Goal: Task Accomplishment & Management: Complete application form

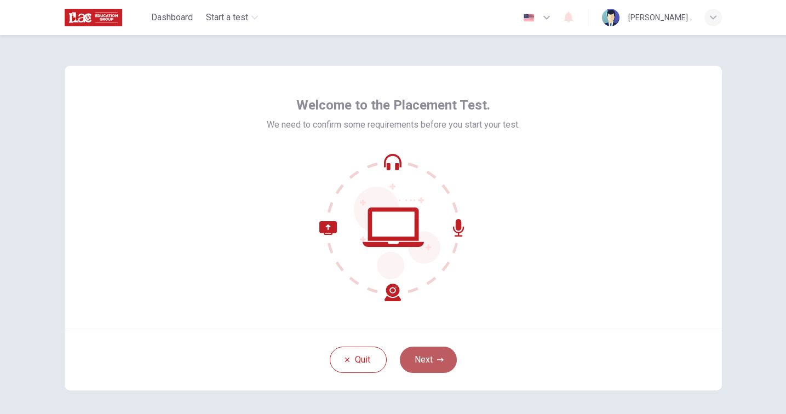
click at [424, 365] on button "Next" at bounding box center [428, 360] width 57 height 26
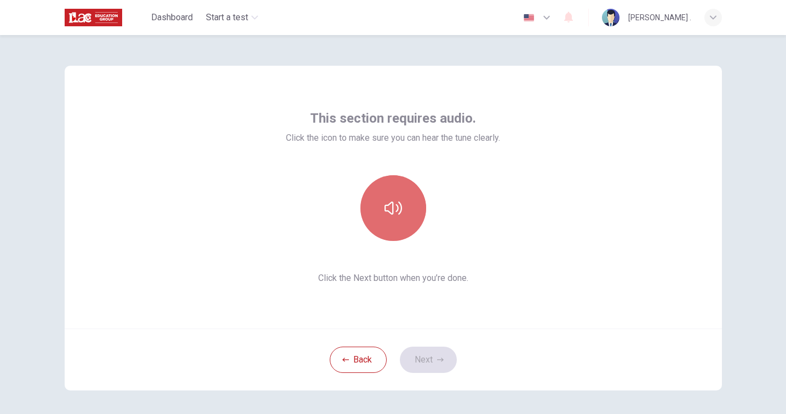
click at [391, 205] on icon "button" at bounding box center [393, 208] width 18 height 18
click at [407, 228] on button "button" at bounding box center [393, 208] width 66 height 66
click at [385, 214] on icon "button" at bounding box center [393, 208] width 18 height 18
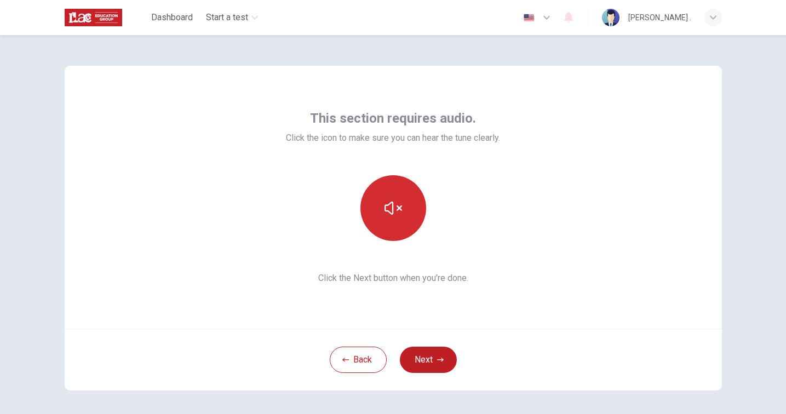
click at [387, 208] on icon "button" at bounding box center [393, 208] width 18 height 18
click at [387, 207] on icon "button" at bounding box center [393, 208] width 18 height 18
click at [408, 224] on button "button" at bounding box center [393, 208] width 66 height 66
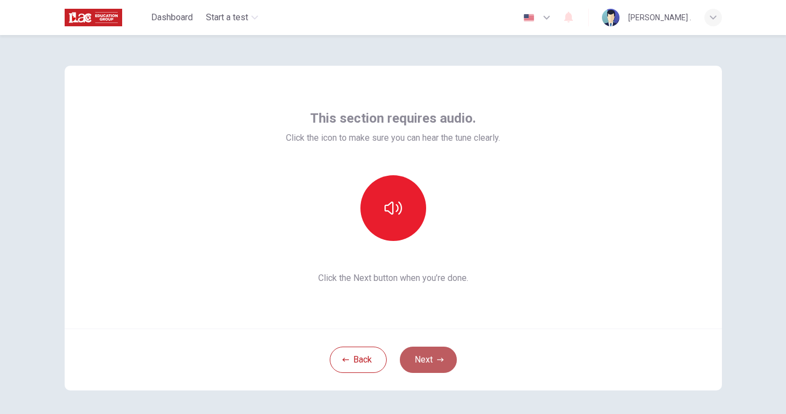
click at [427, 360] on button "Next" at bounding box center [428, 360] width 57 height 26
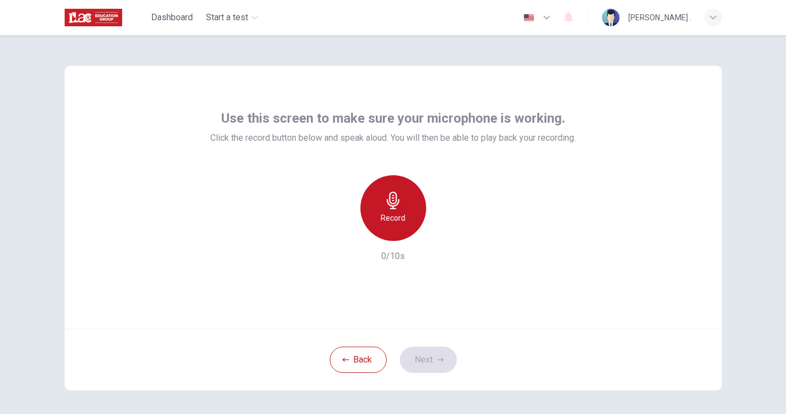
click at [403, 214] on h6 "Record" at bounding box center [393, 217] width 25 height 13
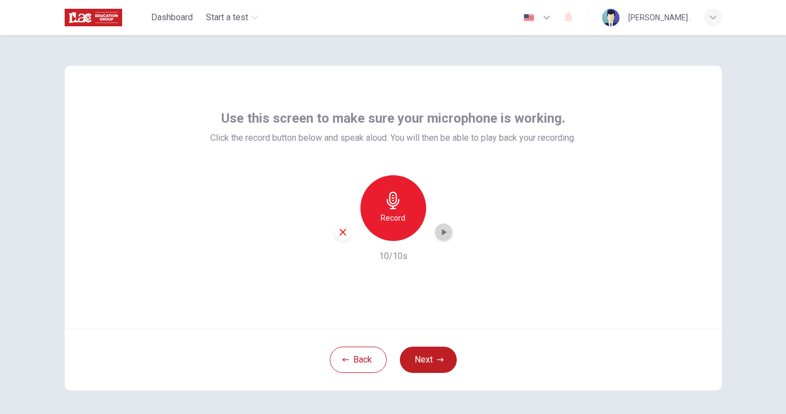
click at [443, 229] on icon "button" at bounding box center [443, 232] width 11 height 11
click at [396, 224] on div "Record" at bounding box center [393, 208] width 66 height 66
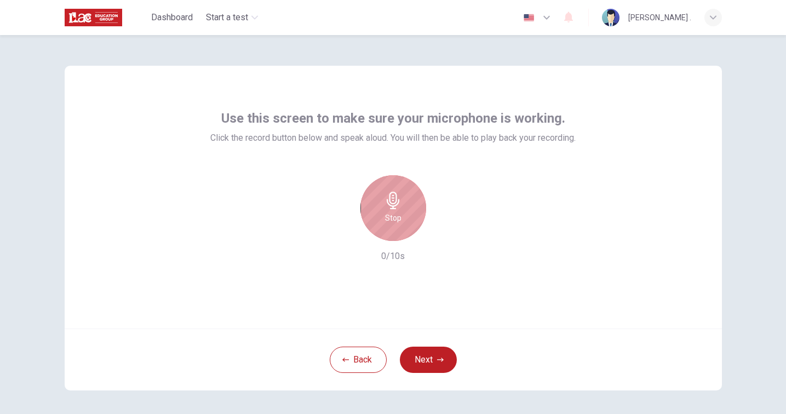
click at [391, 209] on icon "button" at bounding box center [393, 201] width 13 height 18
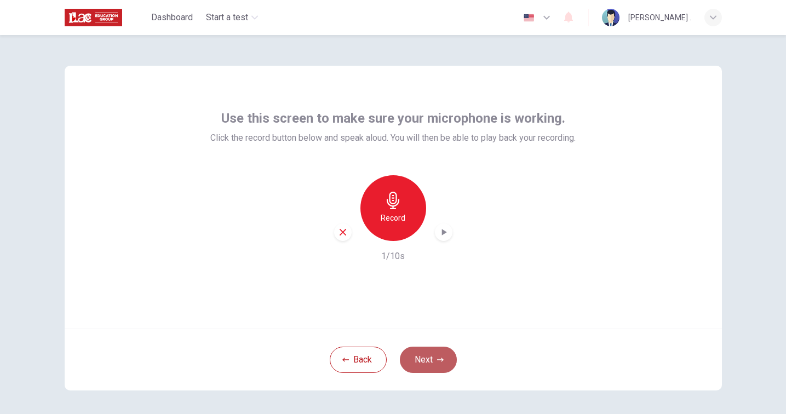
click at [430, 366] on button "Next" at bounding box center [428, 360] width 57 height 26
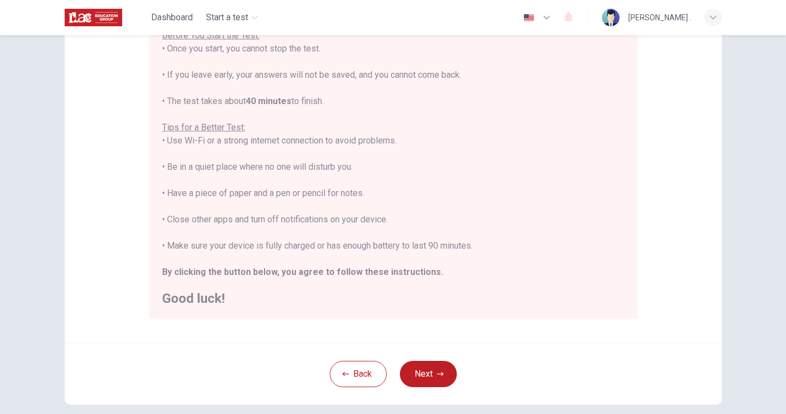
scroll to position [11, 0]
click at [433, 373] on button "Next" at bounding box center [428, 374] width 57 height 26
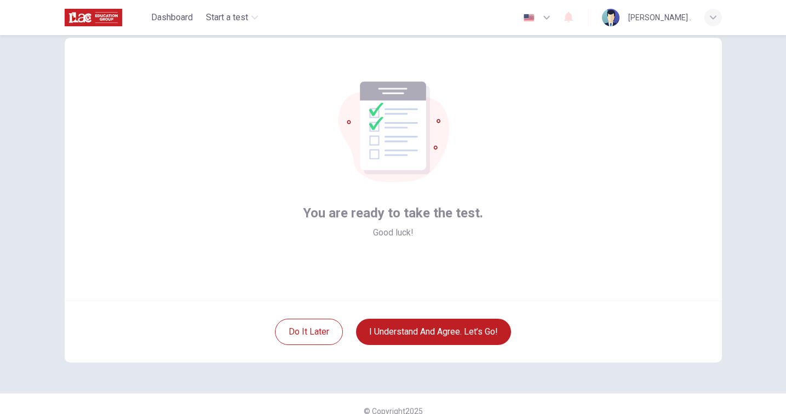
scroll to position [27, 0]
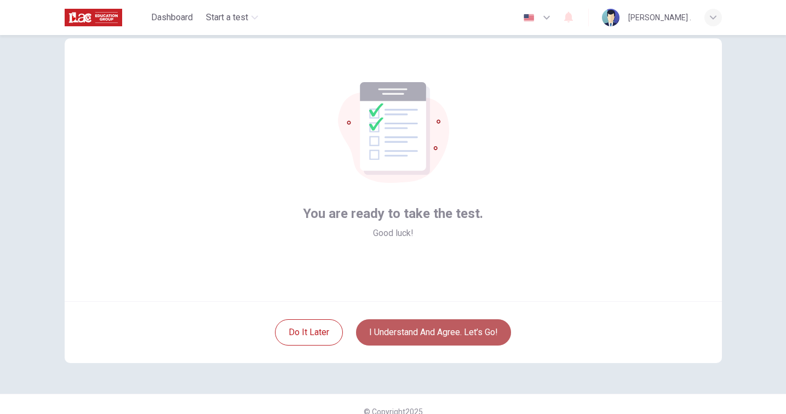
click at [434, 332] on button "I understand and agree. Let’s go!" at bounding box center [433, 332] width 155 height 26
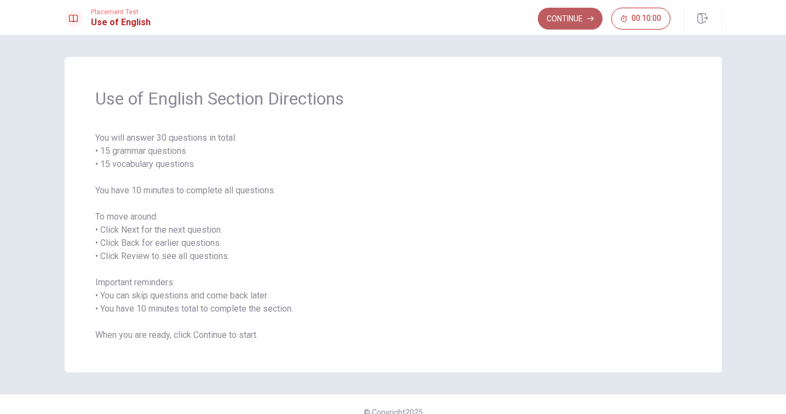
click at [581, 26] on button "Continue" at bounding box center [570, 19] width 65 height 22
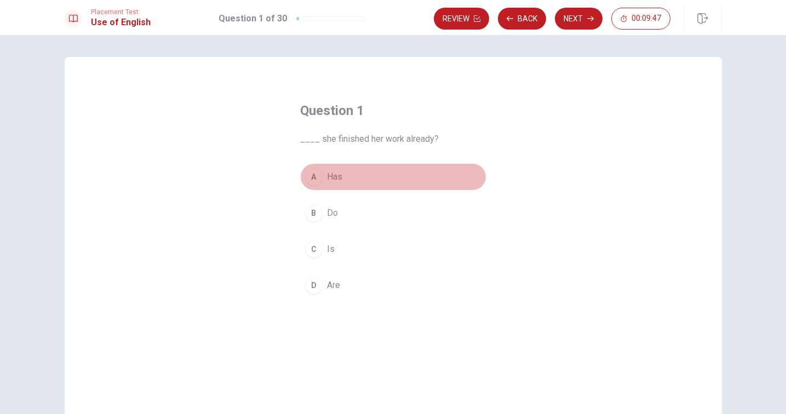
click at [316, 176] on div "A" at bounding box center [314, 177] width 18 height 18
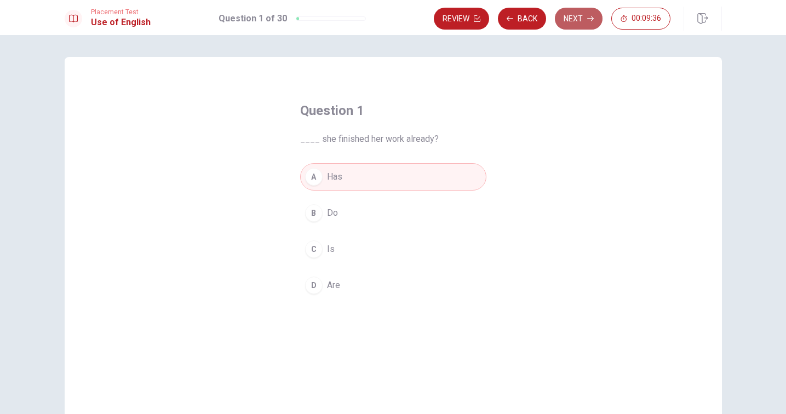
click at [577, 24] on button "Next" at bounding box center [579, 19] width 48 height 22
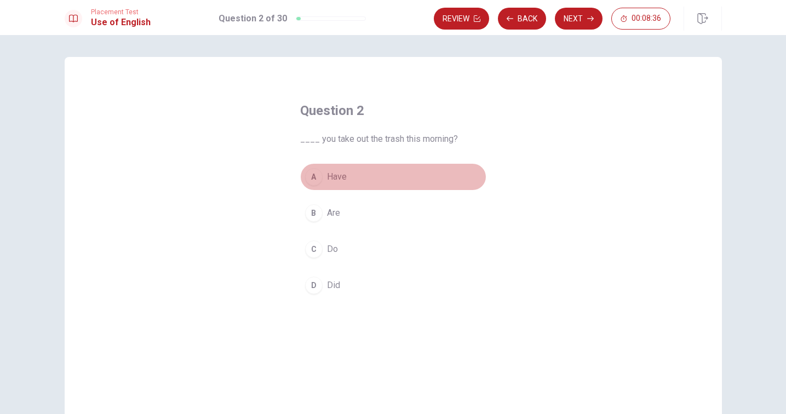
click at [310, 175] on div "A" at bounding box center [314, 177] width 18 height 18
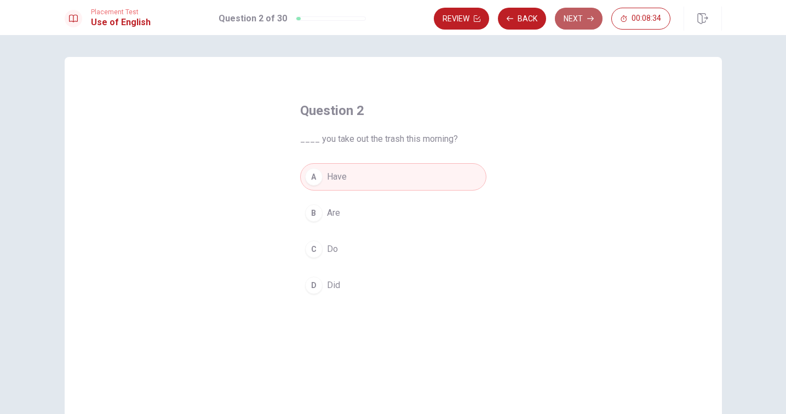
click at [577, 20] on button "Next" at bounding box center [579, 19] width 48 height 22
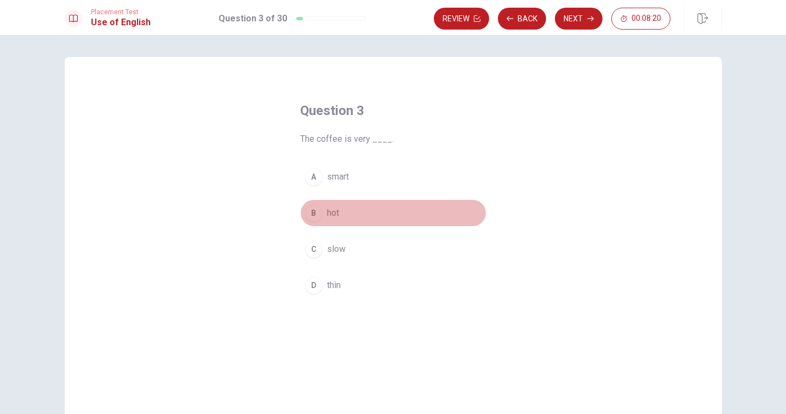
click at [315, 211] on div "B" at bounding box center [314, 213] width 18 height 18
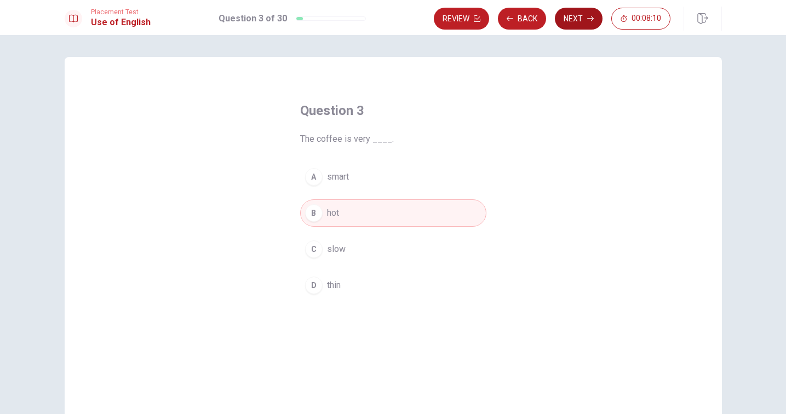
click at [574, 22] on button "Next" at bounding box center [579, 19] width 48 height 22
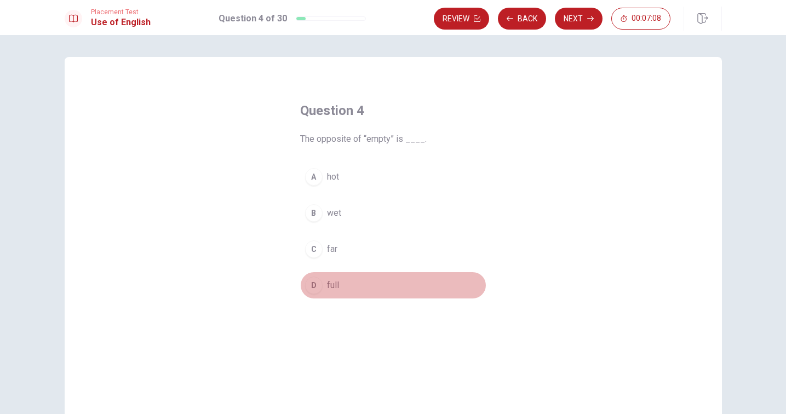
click at [312, 289] on div "D" at bounding box center [314, 286] width 18 height 18
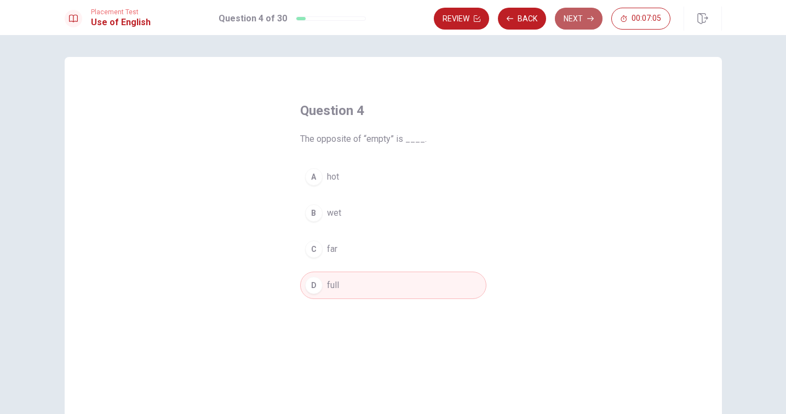
click at [579, 19] on button "Next" at bounding box center [579, 19] width 48 height 22
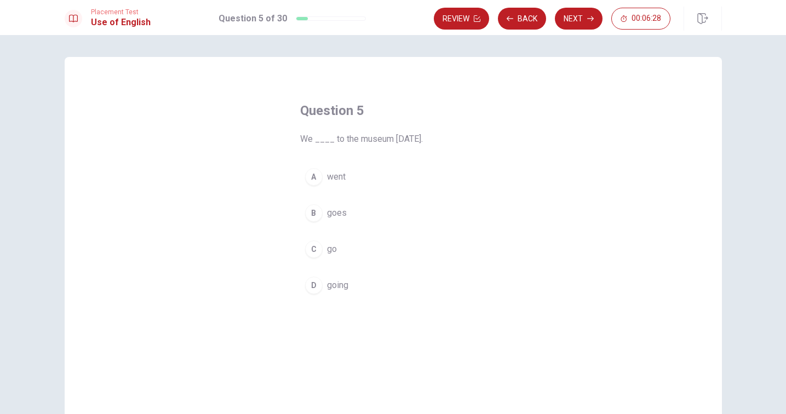
click at [315, 212] on div "B" at bounding box center [314, 213] width 18 height 18
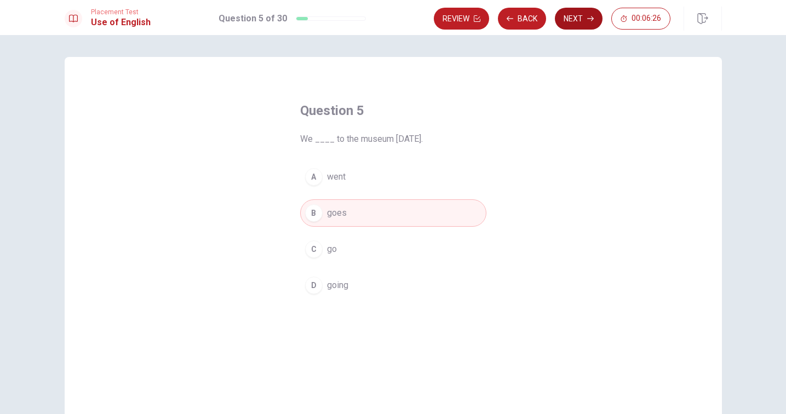
click at [576, 15] on button "Next" at bounding box center [579, 19] width 48 height 22
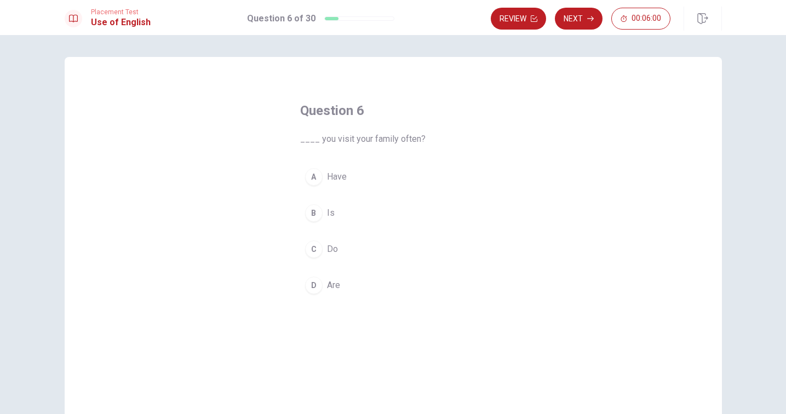
click at [313, 247] on div "C" at bounding box center [314, 249] width 18 height 18
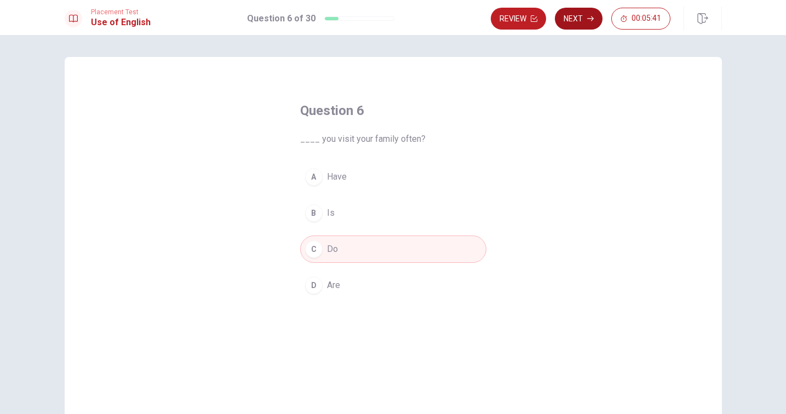
click at [573, 19] on button "Next" at bounding box center [579, 19] width 48 height 22
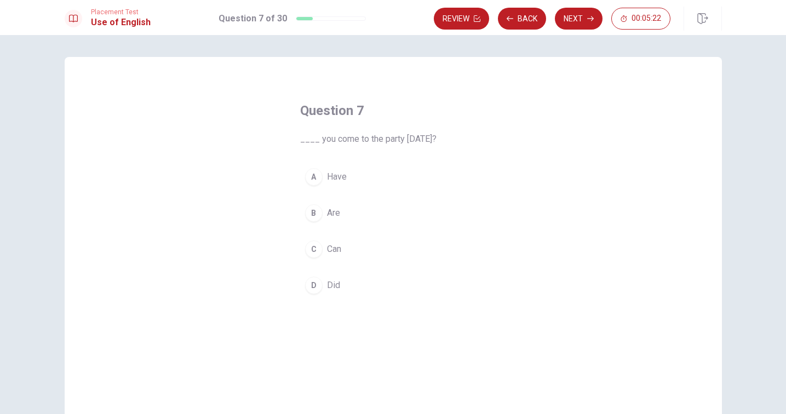
click at [318, 286] on div "D" at bounding box center [314, 286] width 18 height 18
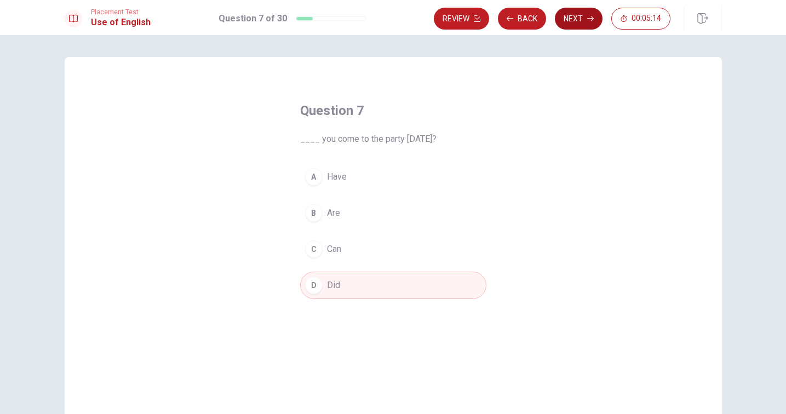
click at [595, 18] on button "Next" at bounding box center [579, 19] width 48 height 22
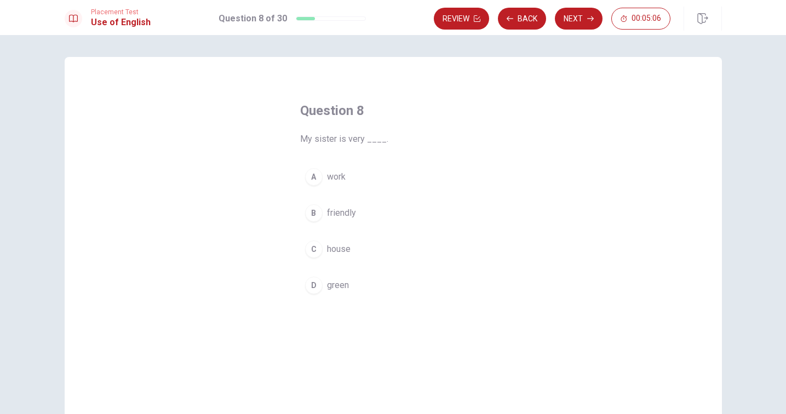
click at [315, 216] on div "B" at bounding box center [314, 213] width 18 height 18
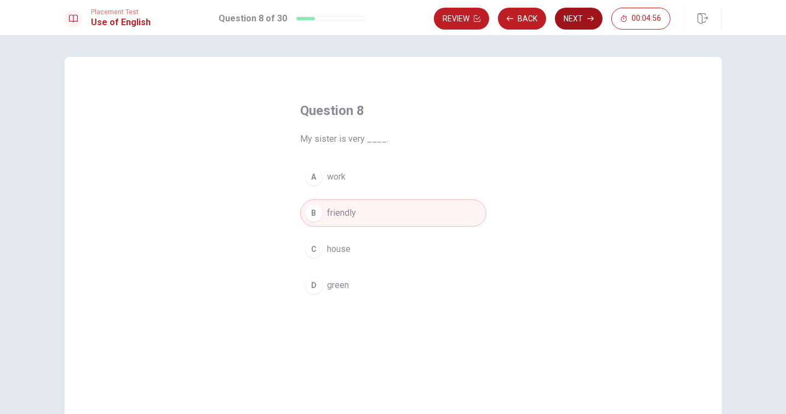
click at [573, 22] on button "Next" at bounding box center [579, 19] width 48 height 22
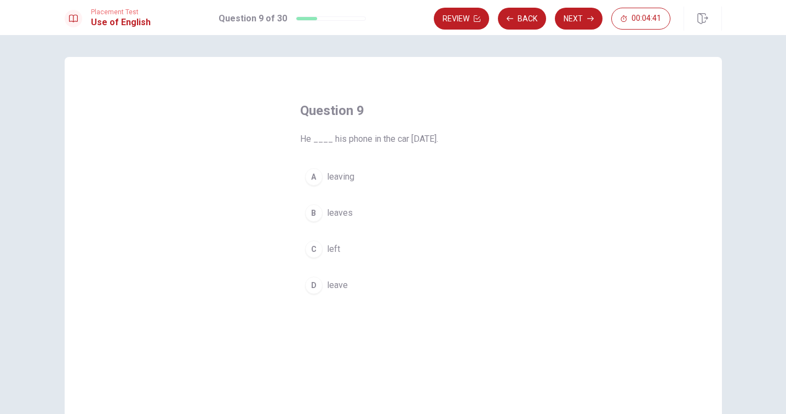
click at [313, 252] on div "C" at bounding box center [314, 249] width 18 height 18
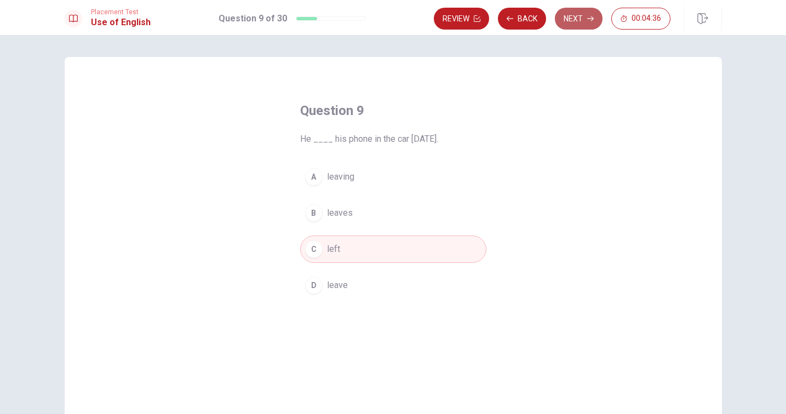
click at [576, 19] on button "Next" at bounding box center [579, 19] width 48 height 22
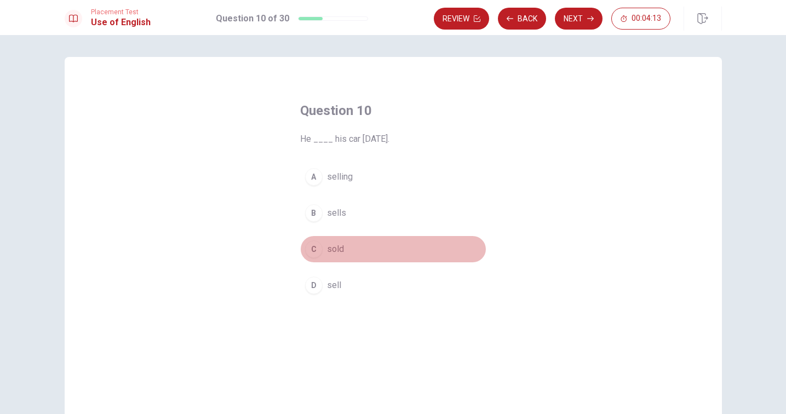
click at [314, 247] on div "C" at bounding box center [314, 249] width 18 height 18
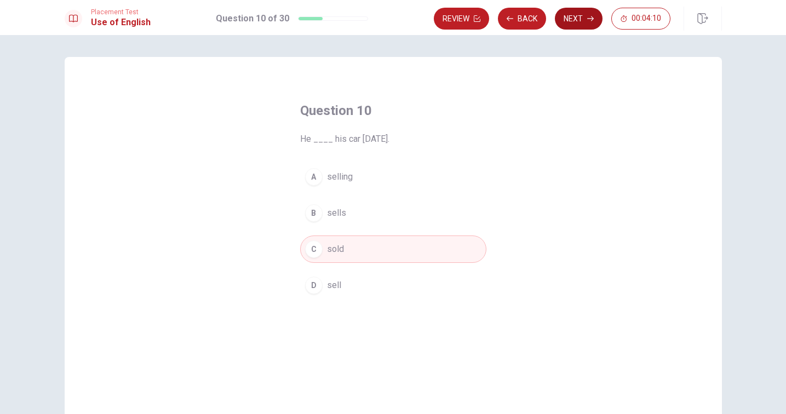
click at [580, 20] on button "Next" at bounding box center [579, 19] width 48 height 22
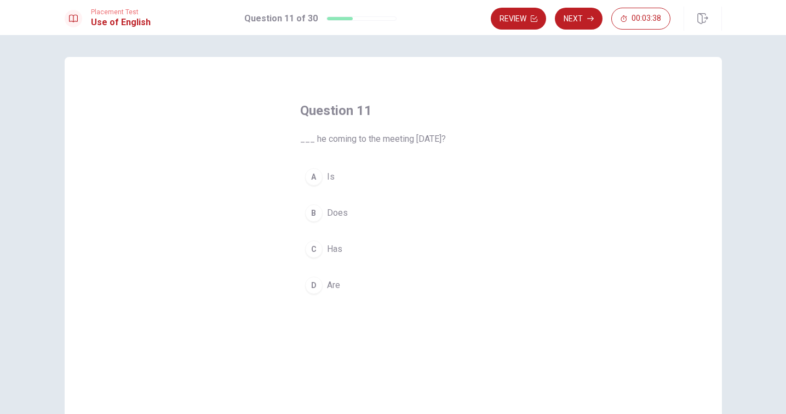
click at [311, 209] on div "B" at bounding box center [314, 213] width 18 height 18
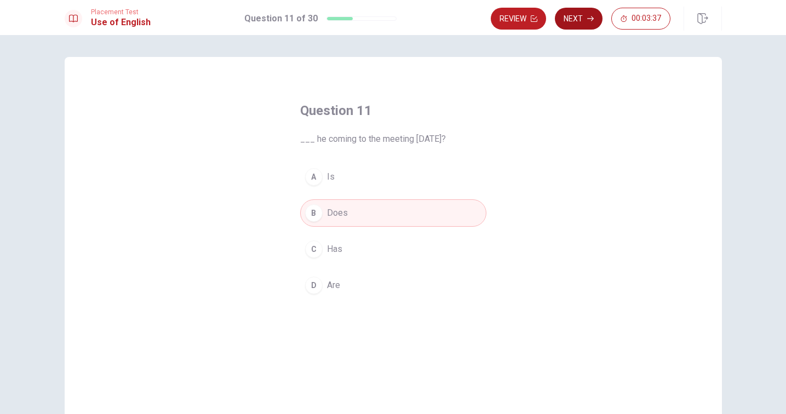
click at [587, 20] on icon "button" at bounding box center [590, 18] width 7 height 7
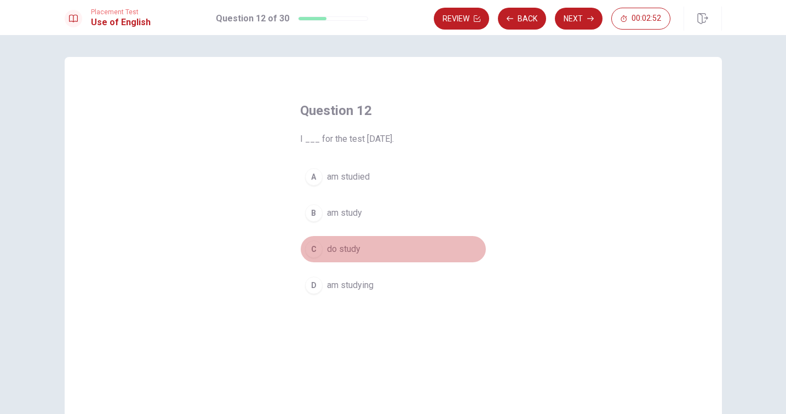
click at [313, 249] on div "C" at bounding box center [314, 249] width 18 height 18
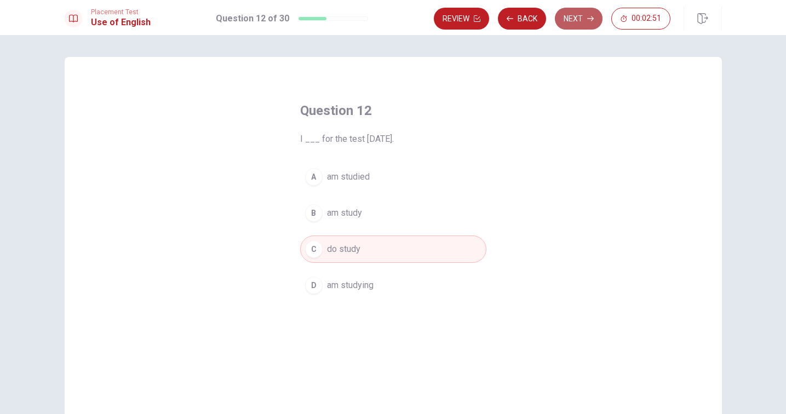
click at [589, 13] on button "Next" at bounding box center [579, 19] width 48 height 22
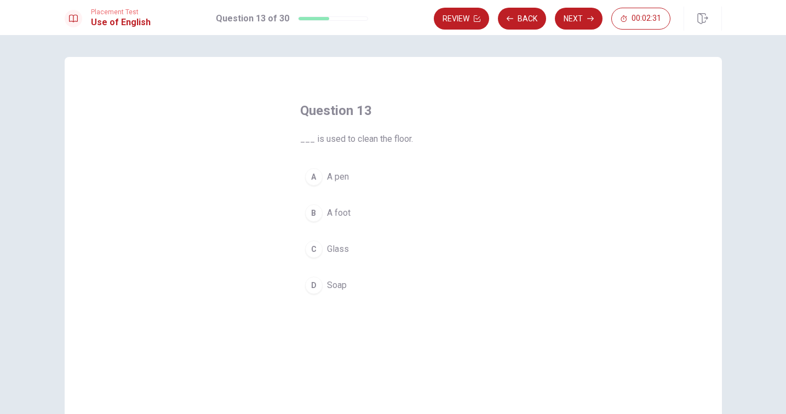
click at [312, 284] on div "D" at bounding box center [314, 286] width 18 height 18
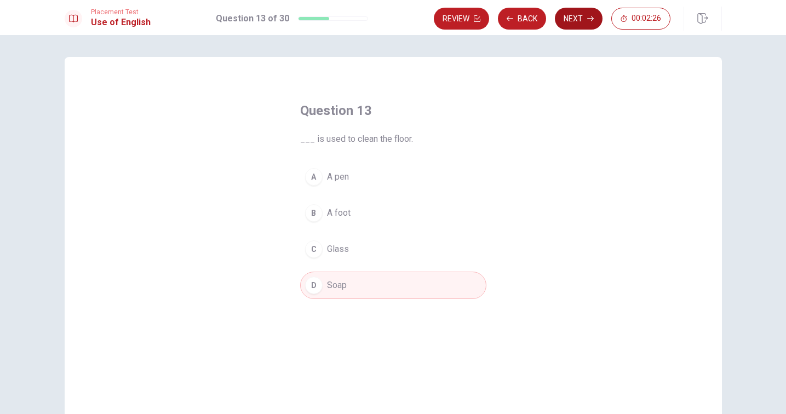
click at [575, 20] on button "Next" at bounding box center [579, 19] width 48 height 22
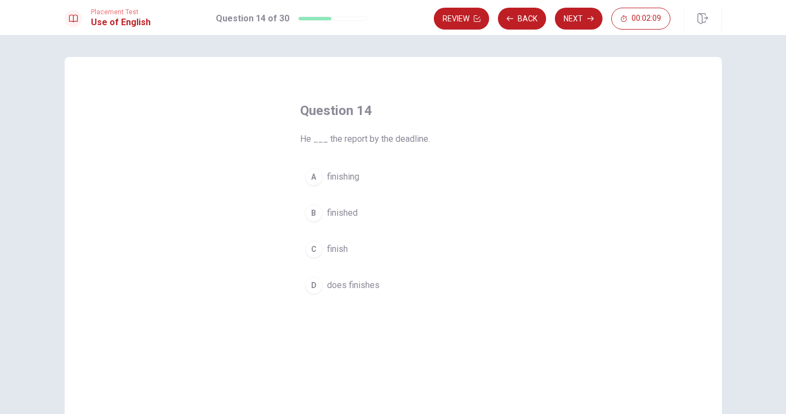
click at [316, 284] on div "D" at bounding box center [314, 286] width 18 height 18
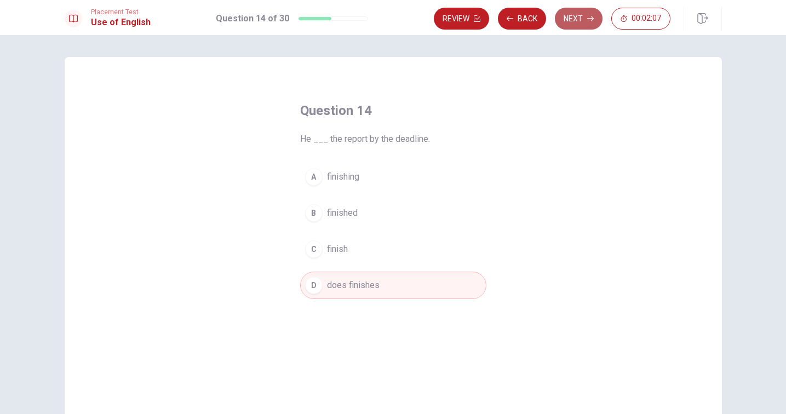
click at [578, 21] on button "Next" at bounding box center [579, 19] width 48 height 22
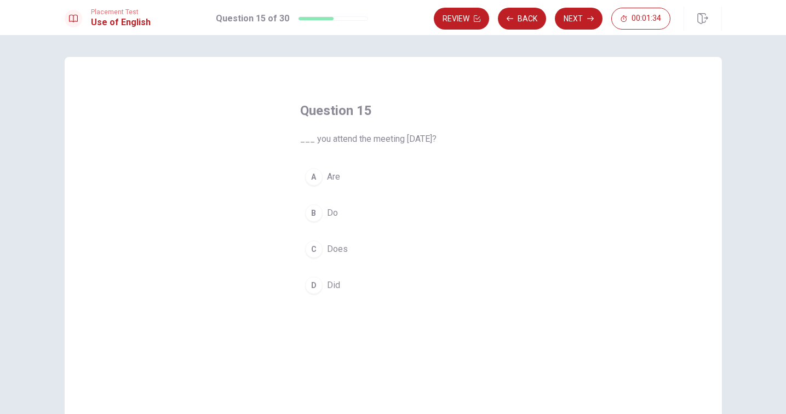
click at [313, 285] on div "D" at bounding box center [314, 286] width 18 height 18
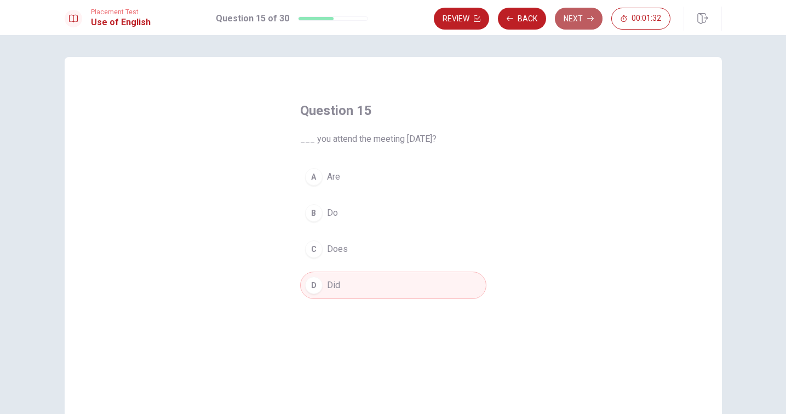
click at [571, 20] on button "Next" at bounding box center [579, 19] width 48 height 22
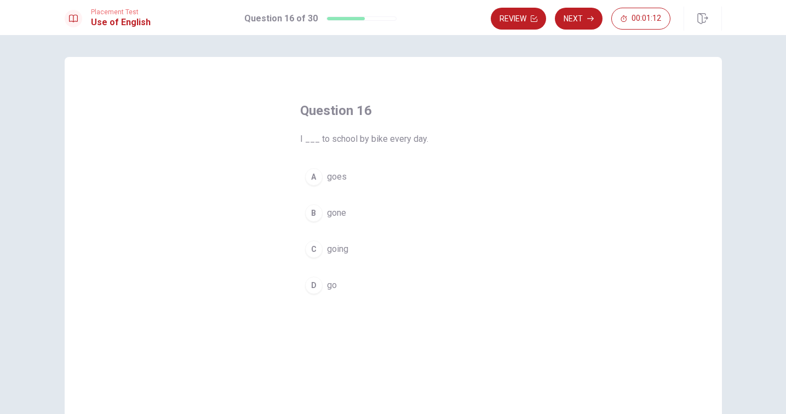
click at [316, 178] on div "A" at bounding box center [314, 177] width 18 height 18
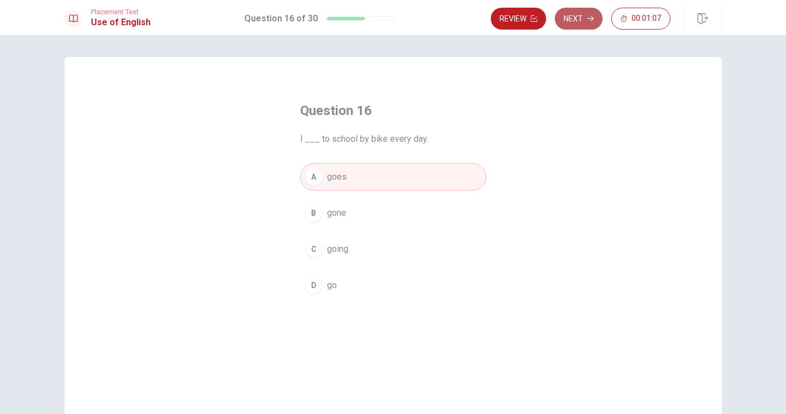
click at [580, 19] on button "Next" at bounding box center [579, 19] width 48 height 22
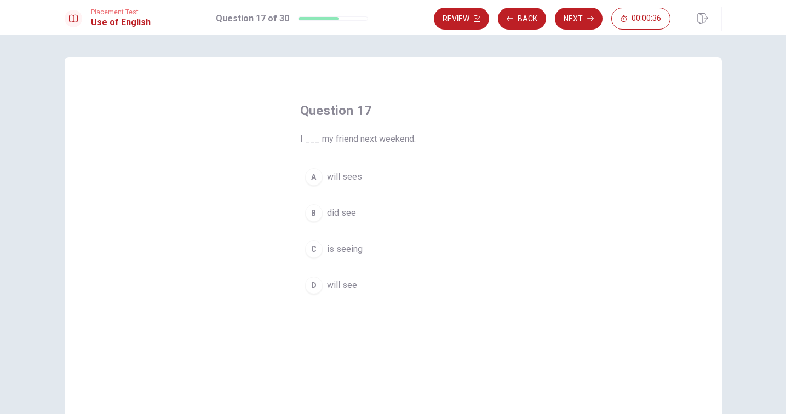
click at [313, 283] on div "D" at bounding box center [314, 286] width 18 height 18
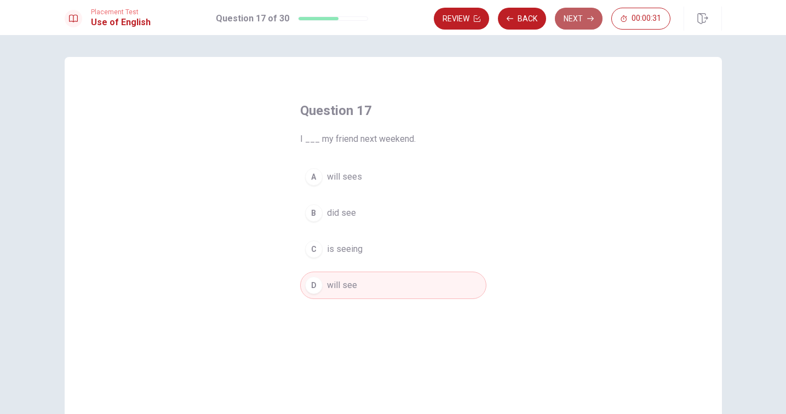
click at [578, 17] on button "Next" at bounding box center [579, 19] width 48 height 22
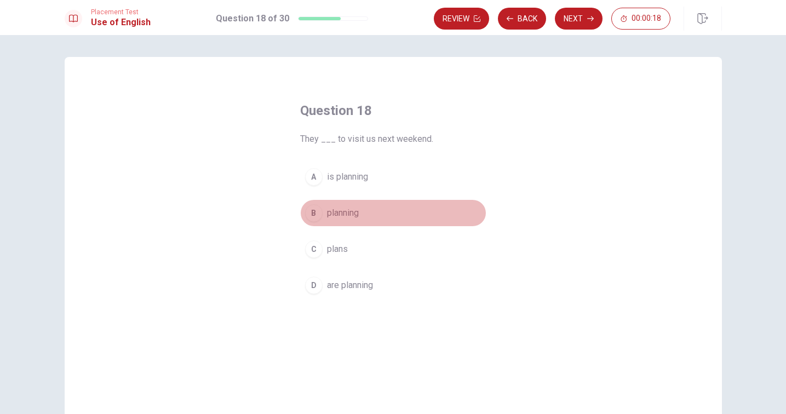
click at [315, 213] on div "B" at bounding box center [314, 213] width 18 height 18
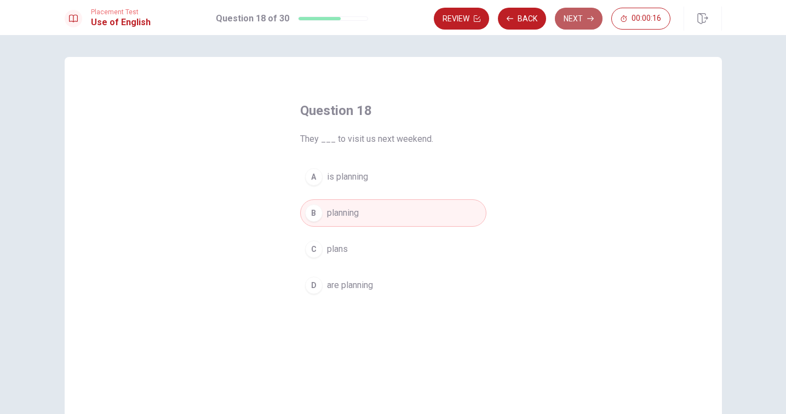
click at [587, 19] on icon "button" at bounding box center [590, 18] width 7 height 7
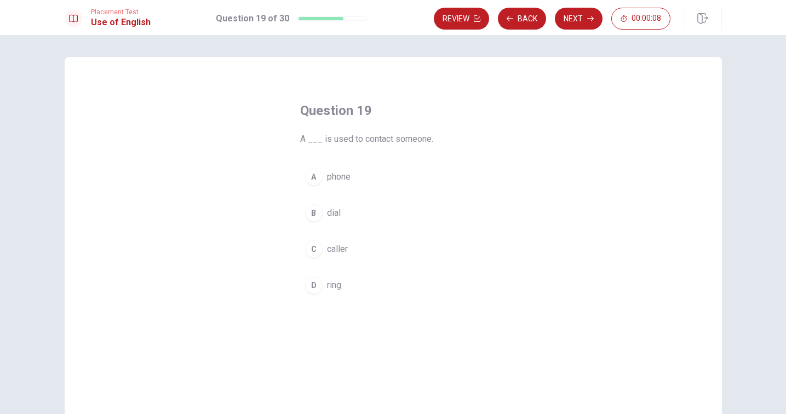
click at [316, 175] on div "A" at bounding box center [314, 177] width 18 height 18
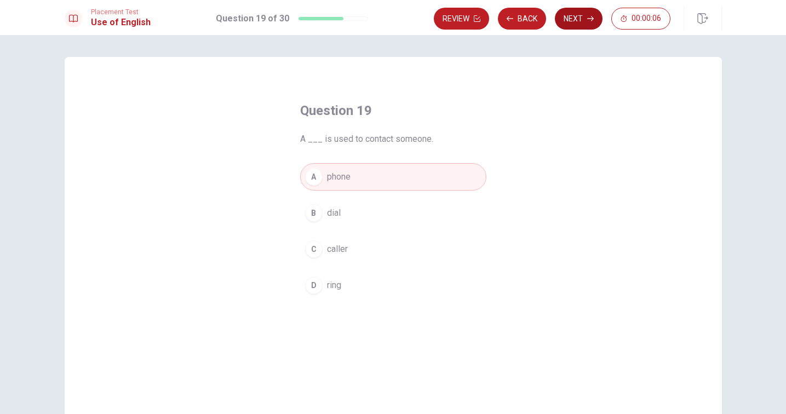
click at [583, 21] on button "Next" at bounding box center [579, 19] width 48 height 22
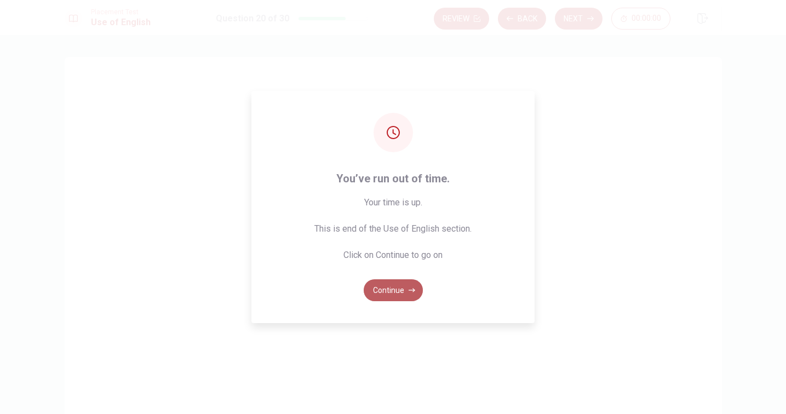
click at [400, 286] on button "Continue" at bounding box center [393, 290] width 59 height 22
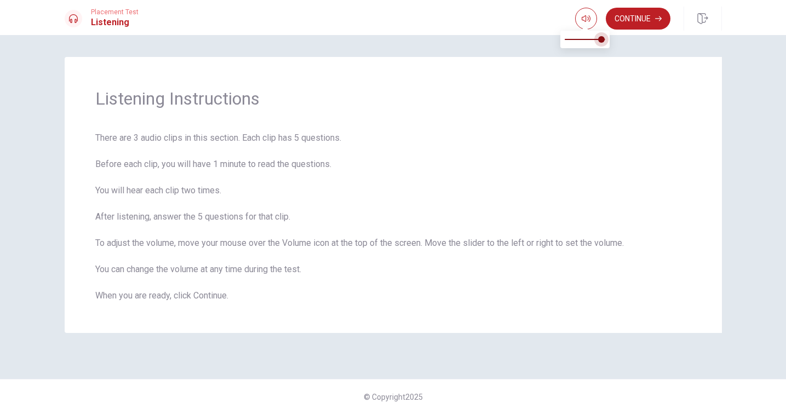
type input "1"
drag, startPoint x: 605, startPoint y: 38, endPoint x: 622, endPoint y: 39, distance: 17.0
click at [621, 39] on body "This site uses cookies, as explained in our Privacy Policy . If you agree to th…" at bounding box center [393, 207] width 786 height 414
drag, startPoint x: 588, startPoint y: 16, endPoint x: 600, endPoint y: 53, distance: 38.1
click at [600, 47] on body "This site uses cookies, as explained in our Privacy Policy . If you agree to th…" at bounding box center [393, 207] width 786 height 414
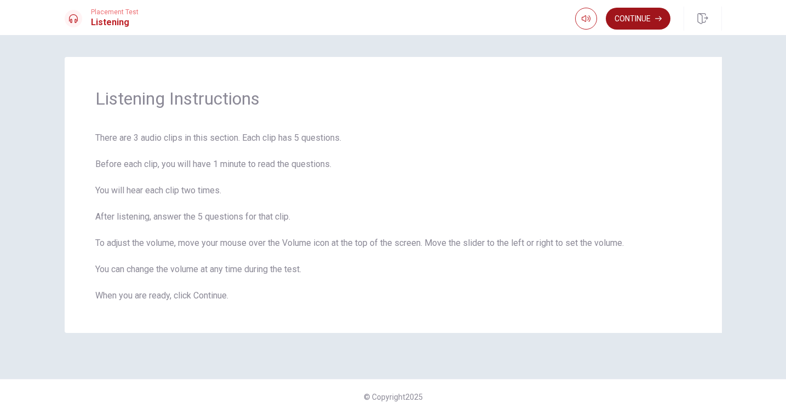
click at [629, 18] on button "Continue" at bounding box center [638, 19] width 65 height 22
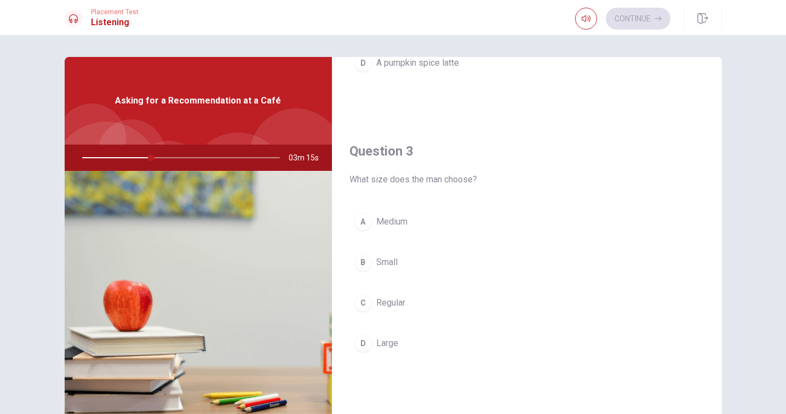
scroll to position [501, 0]
click at [361, 341] on div "D" at bounding box center [363, 340] width 18 height 18
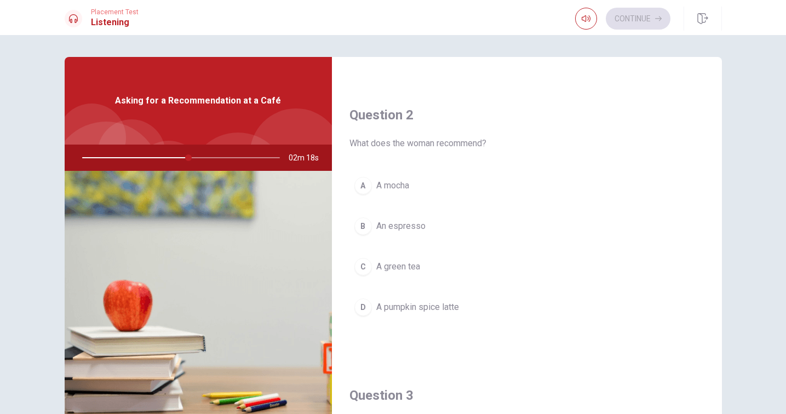
scroll to position [254, 0]
click at [359, 306] on div "D" at bounding box center [363, 307] width 18 height 18
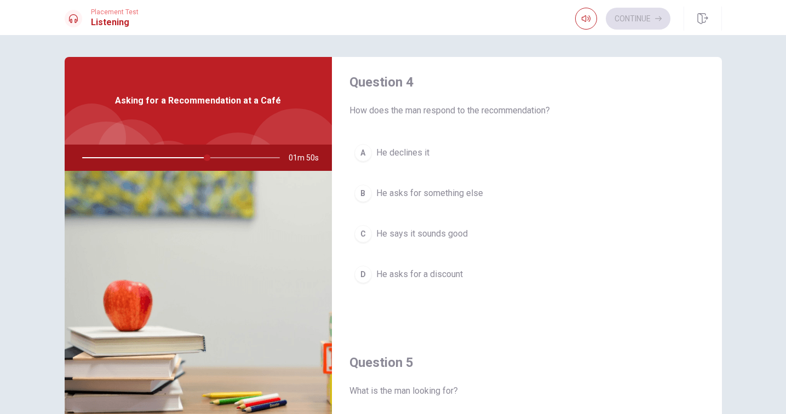
scroll to position [840, 0]
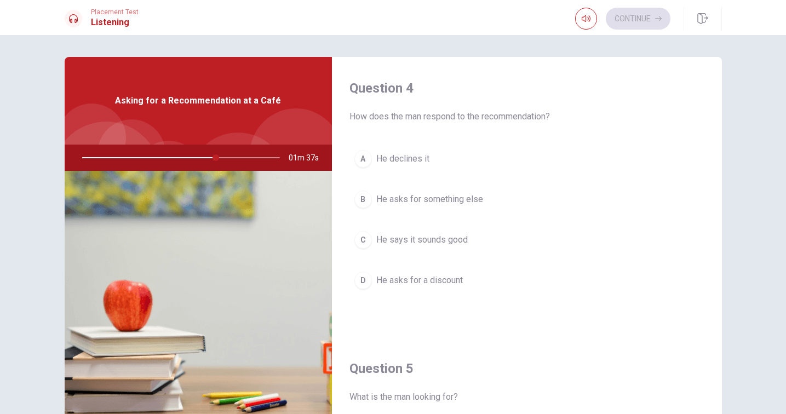
click at [364, 240] on div "C" at bounding box center [363, 240] width 18 height 18
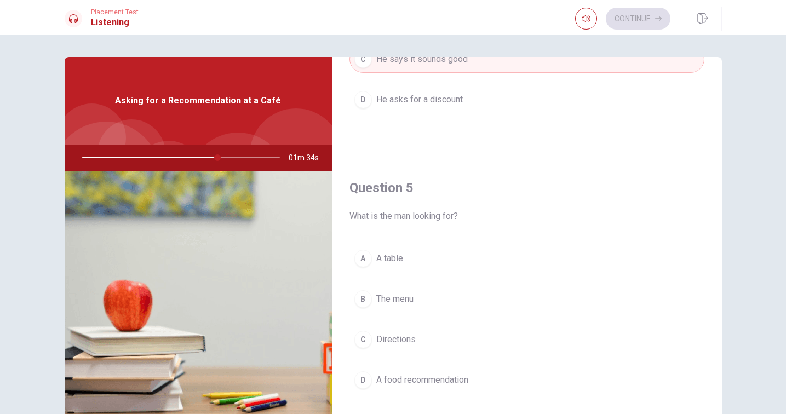
scroll to position [1021, 0]
drag, startPoint x: 224, startPoint y: 157, endPoint x: 202, endPoint y: 158, distance: 22.5
click at [202, 158] on div at bounding box center [179, 158] width 220 height 26
click at [91, 159] on div at bounding box center [179, 158] width 220 height 26
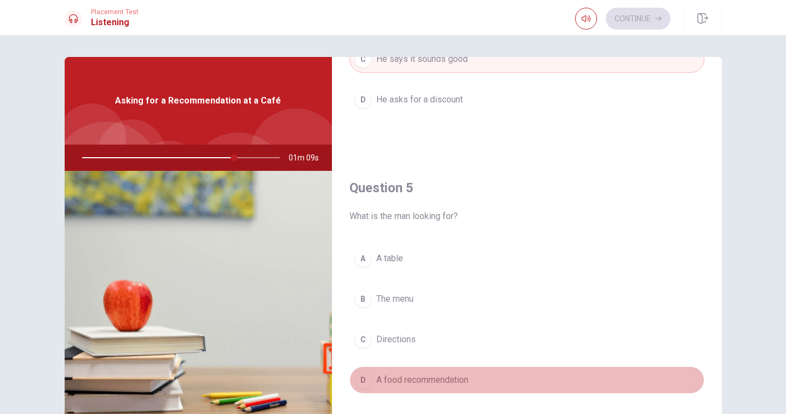
click at [368, 378] on div "D" at bounding box center [363, 380] width 18 height 18
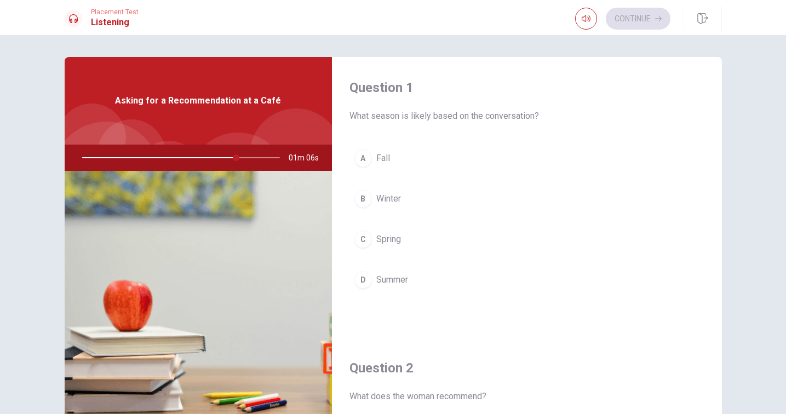
scroll to position [0, 0]
click at [364, 200] on div "B" at bounding box center [363, 199] width 18 height 18
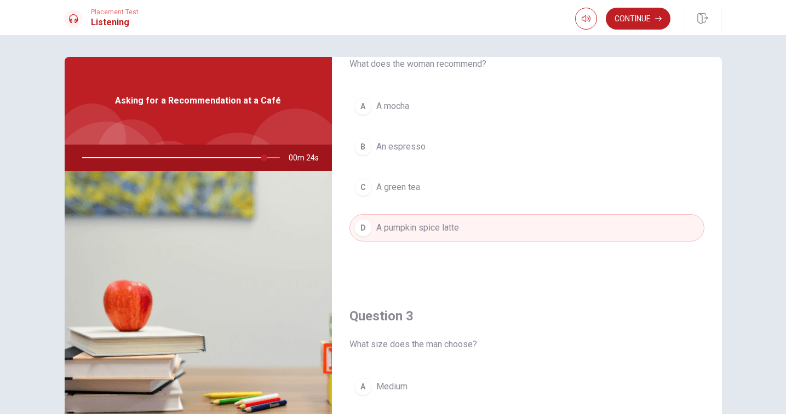
scroll to position [325, 0]
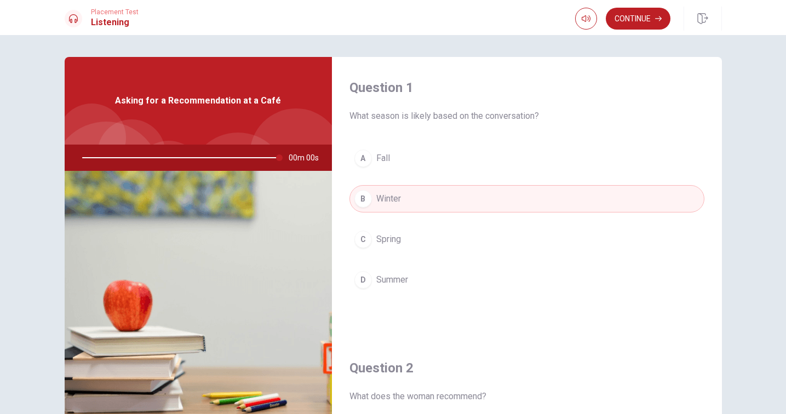
type input "0"
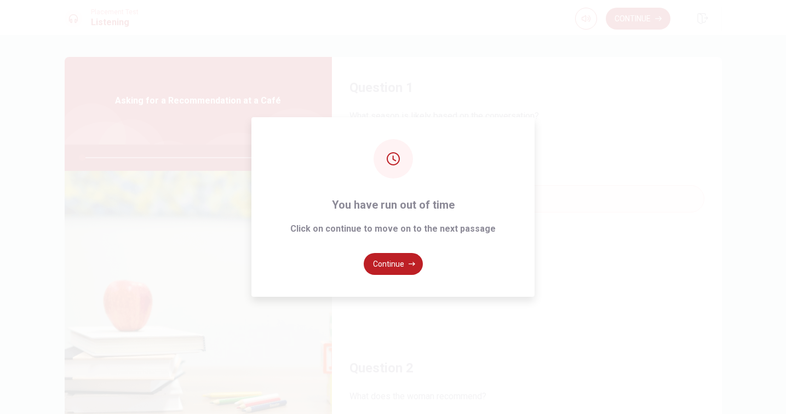
scroll to position [0, 0]
click at [404, 258] on button "Continue" at bounding box center [393, 264] width 59 height 22
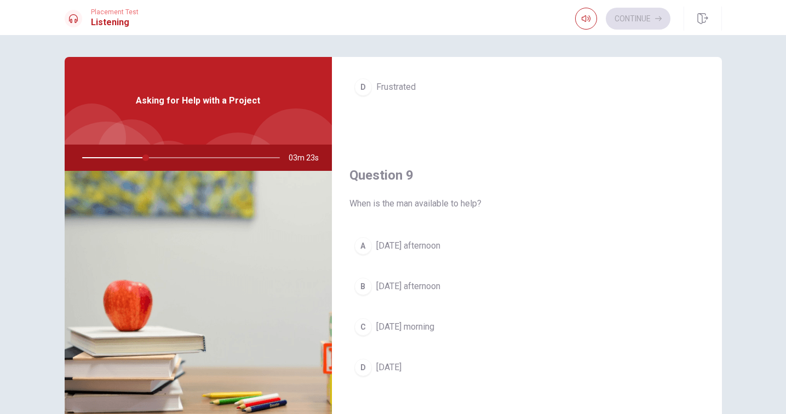
scroll to position [756, 0]
click at [365, 285] on div "B" at bounding box center [363, 284] width 18 height 18
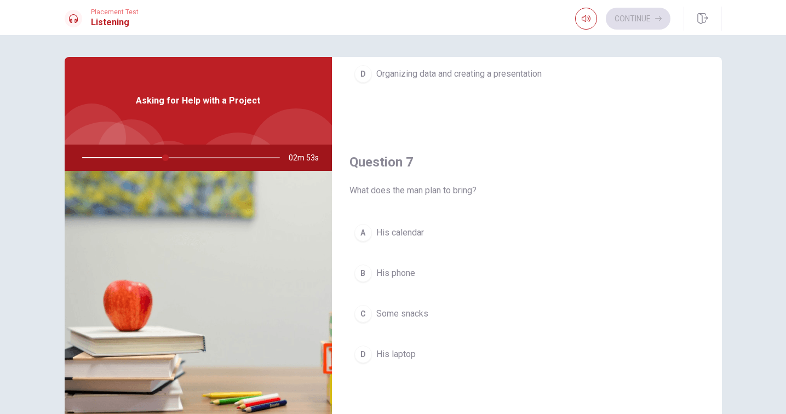
scroll to position [209, 0]
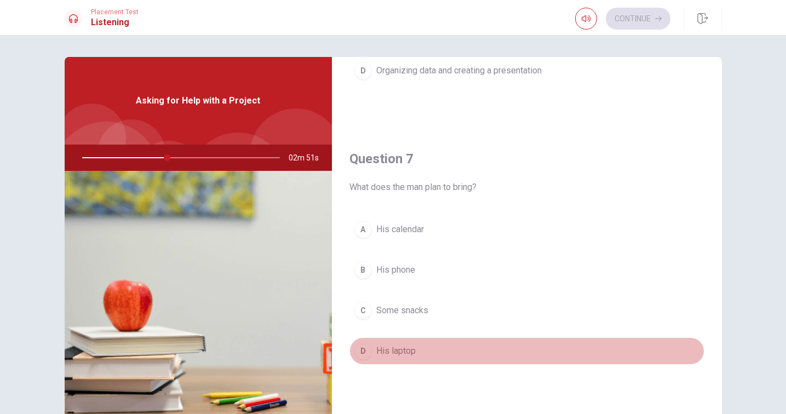
click at [362, 353] on div "D" at bounding box center [363, 351] width 18 height 18
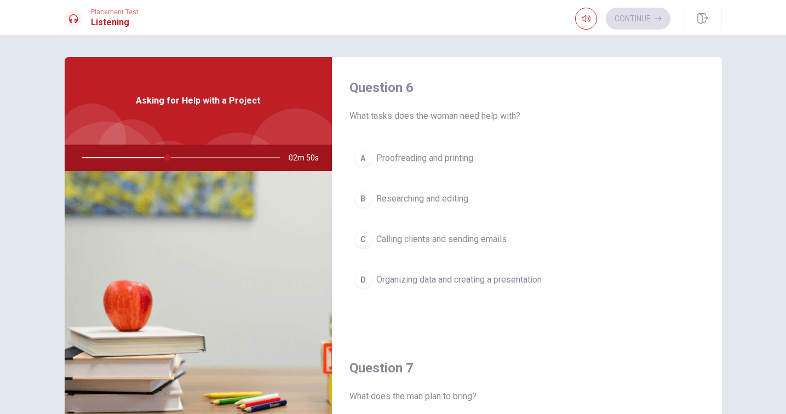
scroll to position [0, 0]
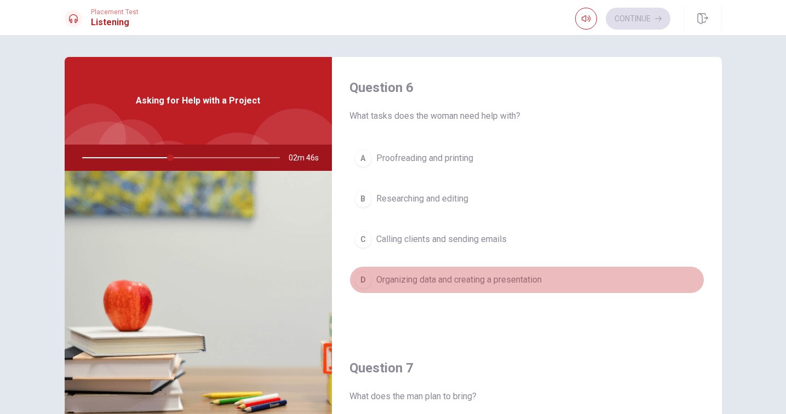
click at [365, 280] on div "D" at bounding box center [363, 280] width 18 height 18
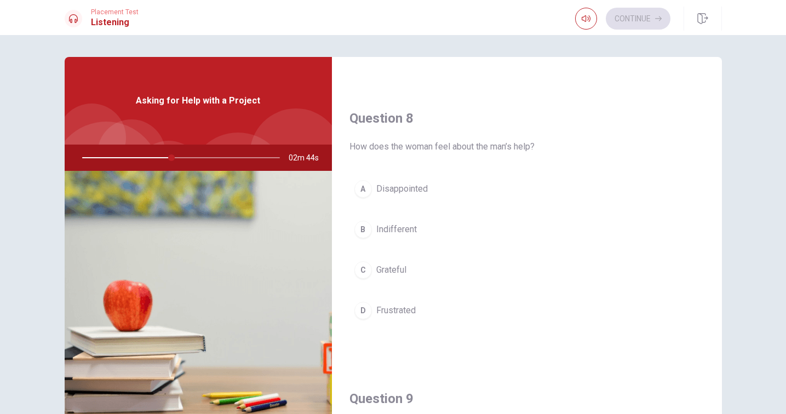
scroll to position [532, 0]
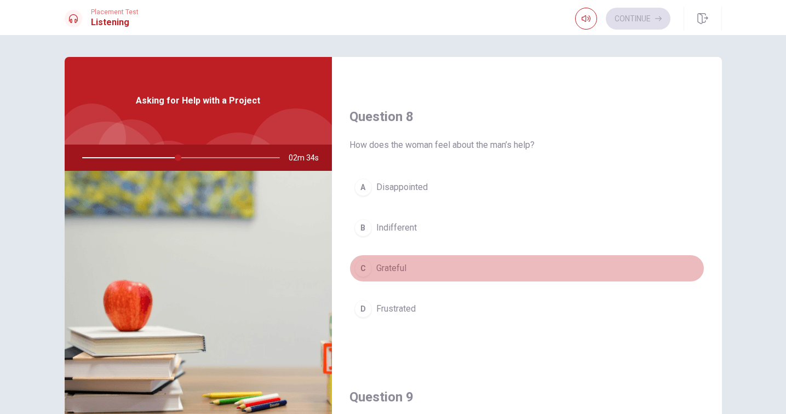
click at [363, 267] on div "C" at bounding box center [363, 269] width 18 height 18
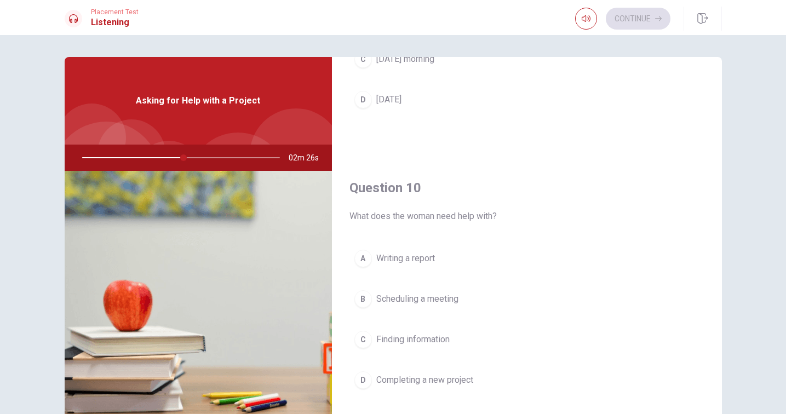
scroll to position [1021, 0]
click at [365, 379] on div "D" at bounding box center [363, 380] width 18 height 18
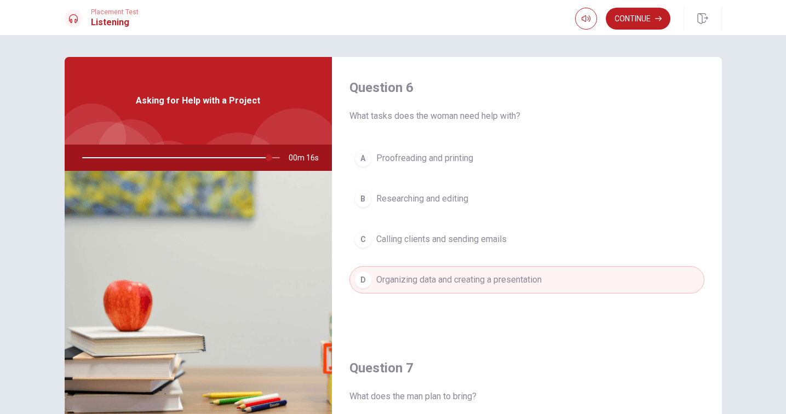
scroll to position [0, 0]
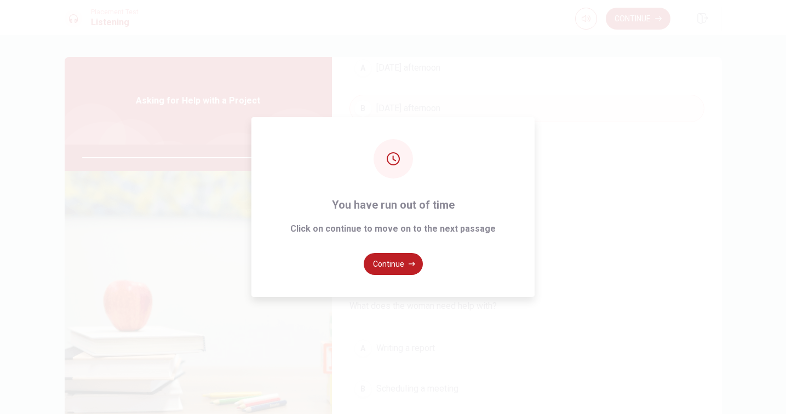
type input "0"
click at [406, 257] on button "Continue" at bounding box center [393, 264] width 59 height 22
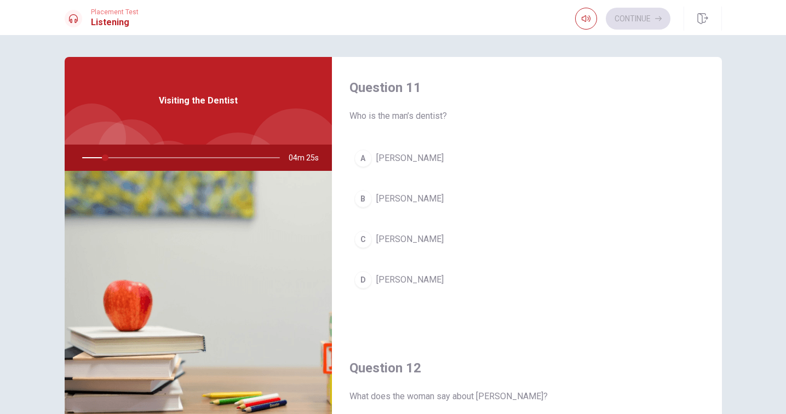
scroll to position [0, 0]
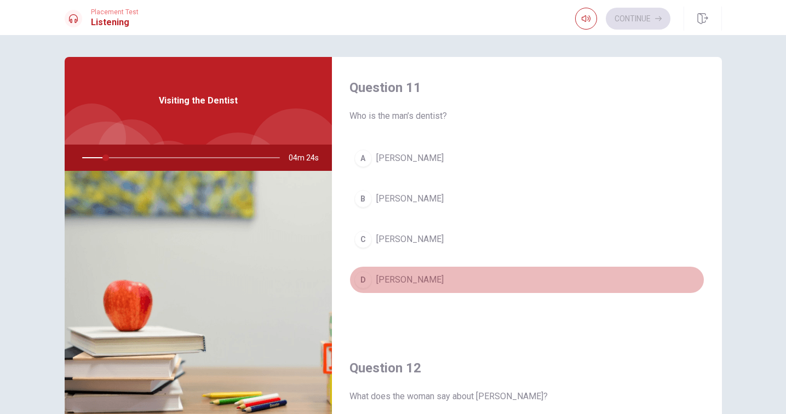
click at [435, 288] on button "D [PERSON_NAME]" at bounding box center [526, 279] width 355 height 27
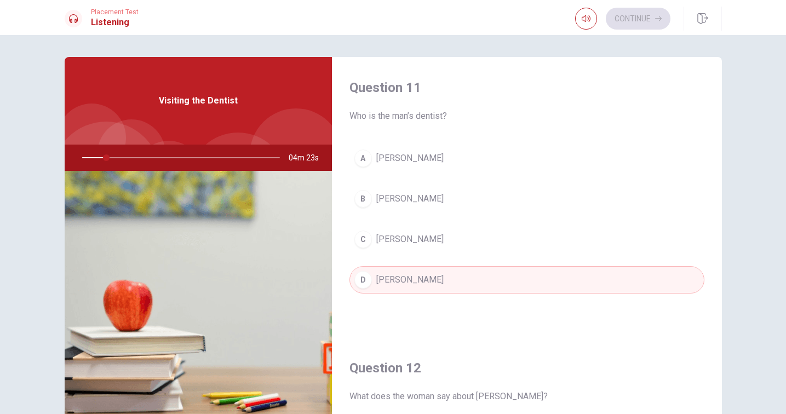
click at [400, 275] on span "[PERSON_NAME]" at bounding box center [409, 279] width 67 height 13
click at [360, 278] on div "D" at bounding box center [363, 280] width 18 height 18
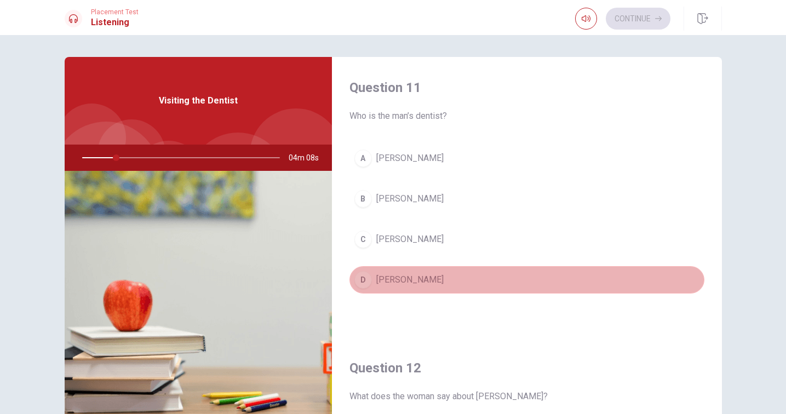
click at [363, 274] on div "D" at bounding box center [363, 280] width 18 height 18
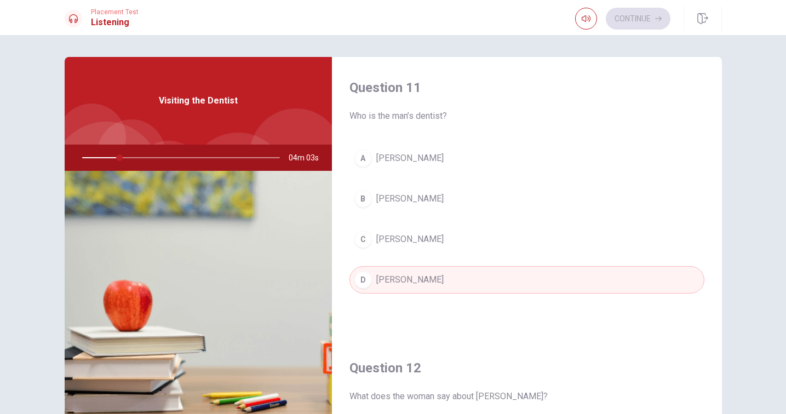
click at [364, 239] on div "C" at bounding box center [363, 240] width 18 height 18
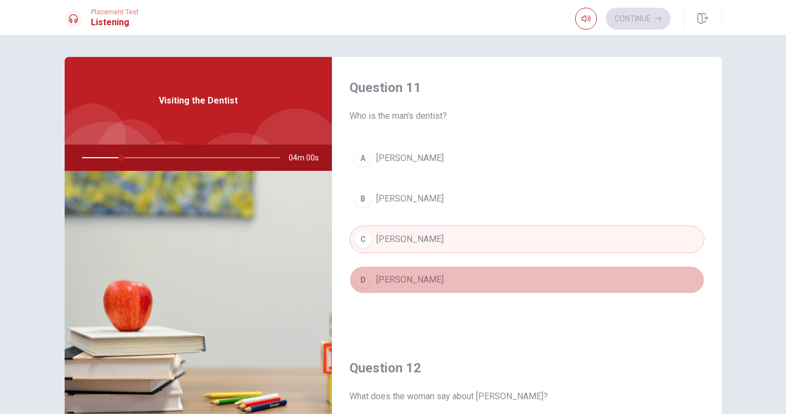
click at [361, 274] on div "D" at bounding box center [363, 280] width 18 height 18
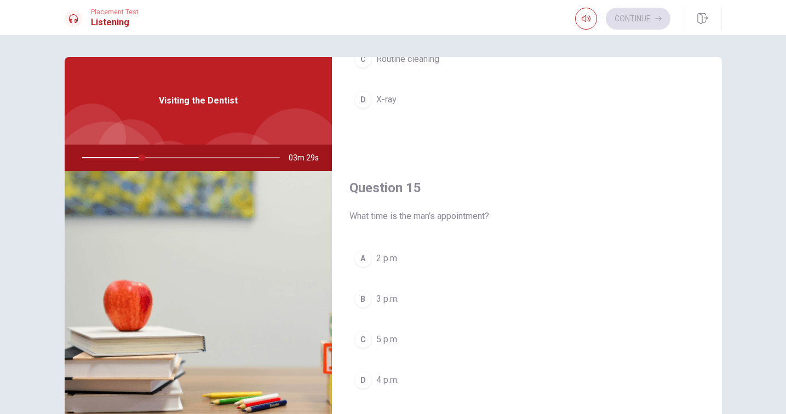
scroll to position [1021, 0]
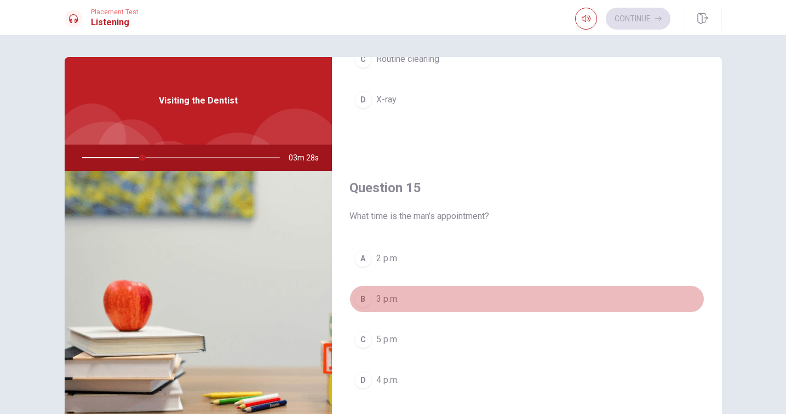
click at [362, 300] on div "B" at bounding box center [363, 299] width 18 height 18
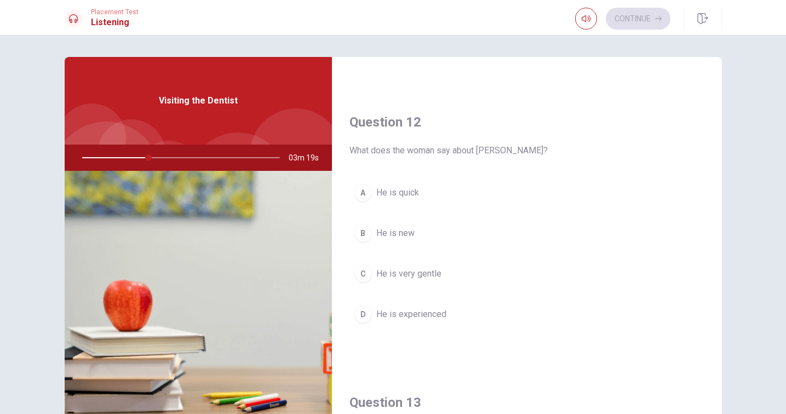
scroll to position [250, 0]
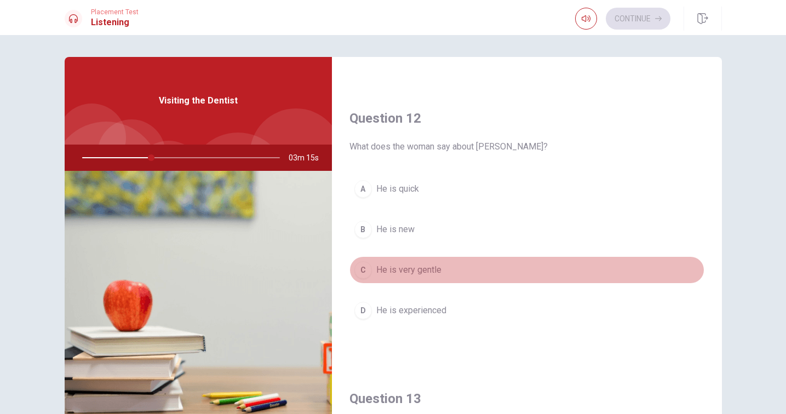
click at [368, 269] on div "C" at bounding box center [363, 270] width 18 height 18
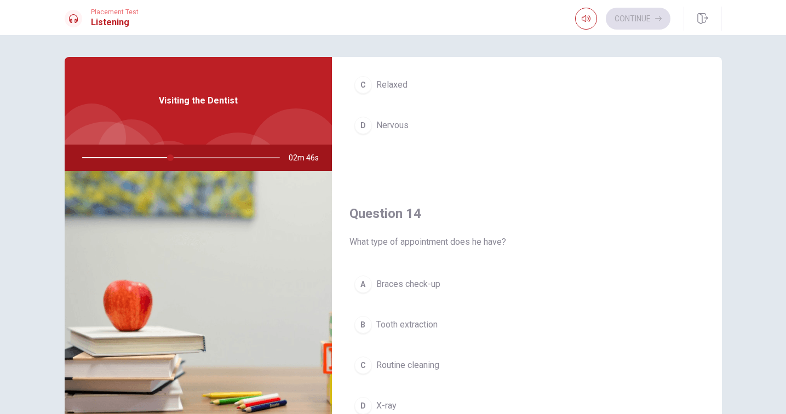
scroll to position [716, 0]
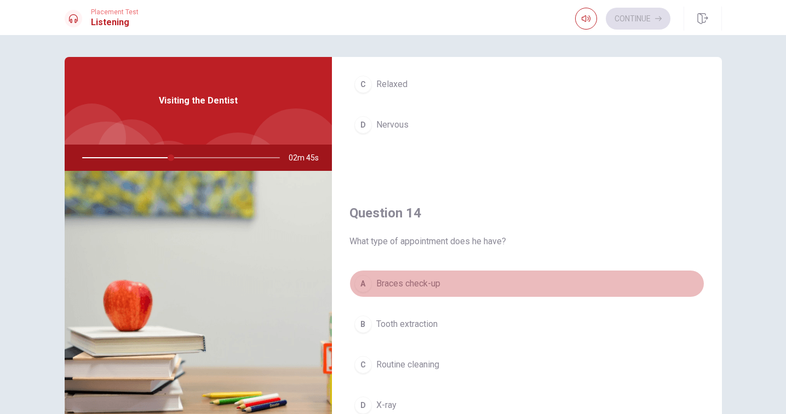
click at [366, 288] on div "A" at bounding box center [363, 284] width 18 height 18
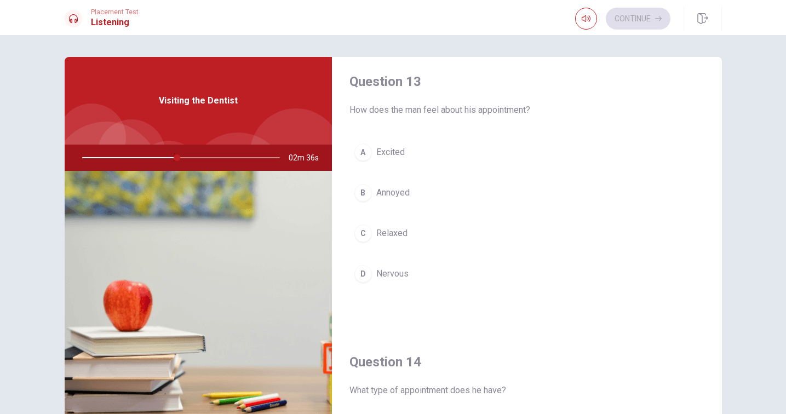
scroll to position [571, 0]
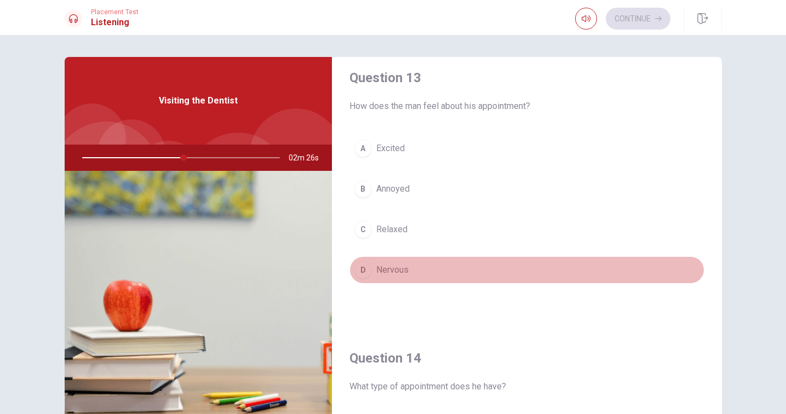
click at [361, 268] on div "D" at bounding box center [363, 270] width 18 height 18
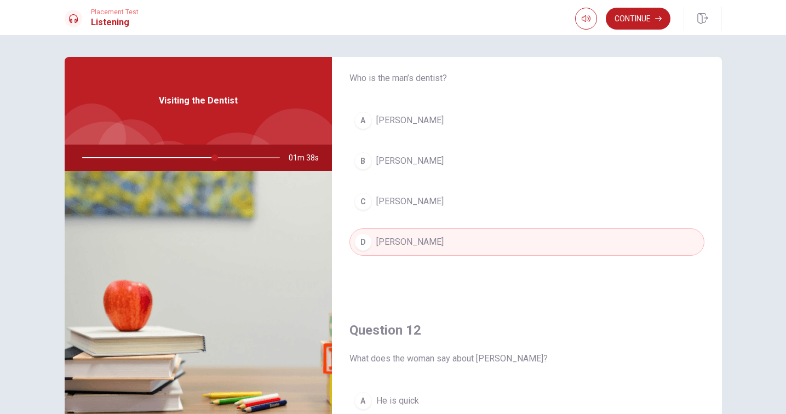
scroll to position [39, 0]
click at [275, 159] on div at bounding box center [179, 158] width 220 height 26
drag, startPoint x: 215, startPoint y: 158, endPoint x: 263, endPoint y: 161, distance: 48.3
click at [262, 161] on div at bounding box center [179, 158] width 220 height 26
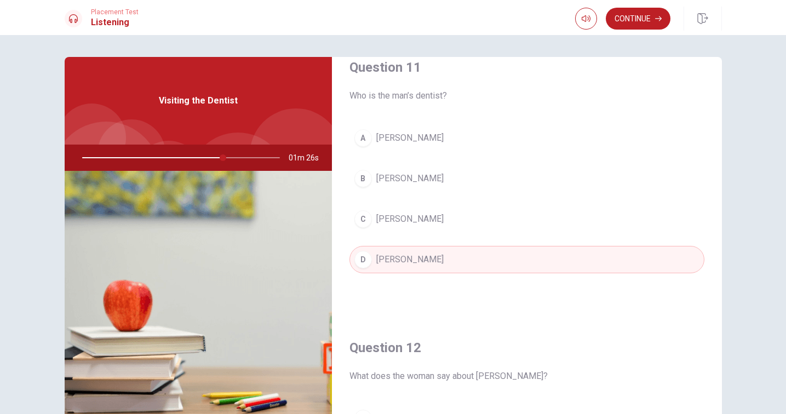
scroll to position [21, 0]
click at [384, 247] on button "D [PERSON_NAME]" at bounding box center [526, 258] width 355 height 27
click at [384, 233] on div "A [PERSON_NAME] B [PERSON_NAME] [PERSON_NAME] D [PERSON_NAME]" at bounding box center [526, 208] width 355 height 171
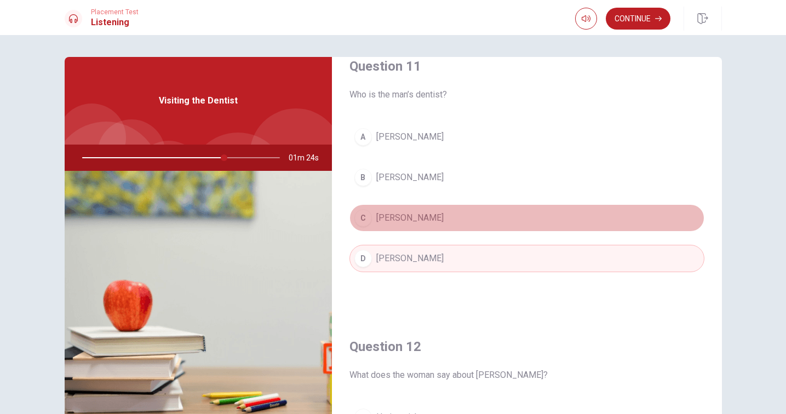
click at [389, 213] on span "[PERSON_NAME]" at bounding box center [409, 217] width 67 height 13
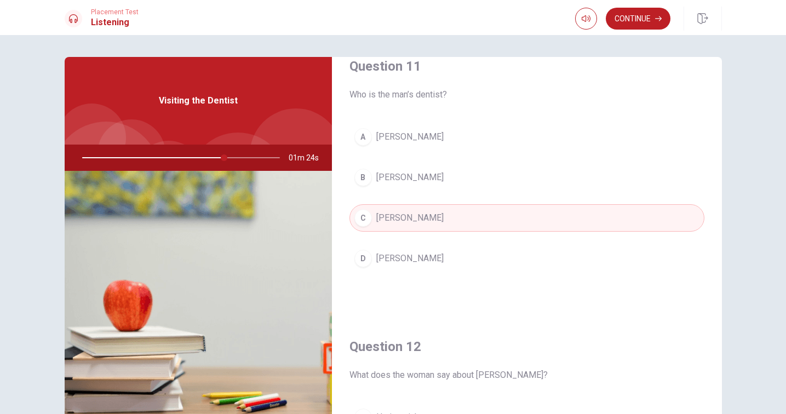
click at [386, 252] on span "[PERSON_NAME]" at bounding box center [409, 258] width 67 height 13
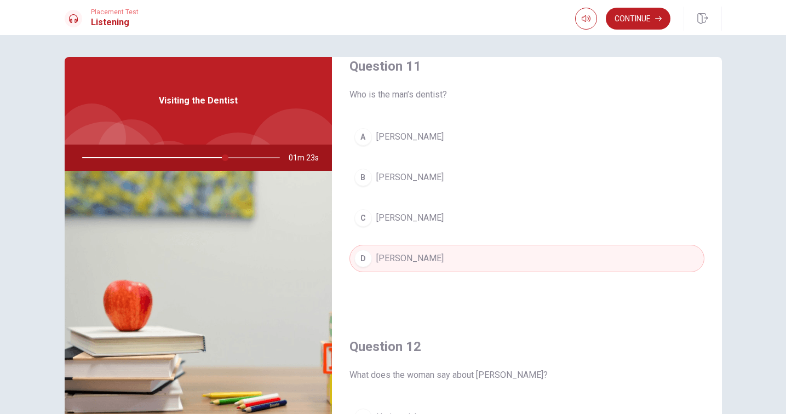
click at [386, 252] on span "[PERSON_NAME]" at bounding box center [409, 258] width 67 height 13
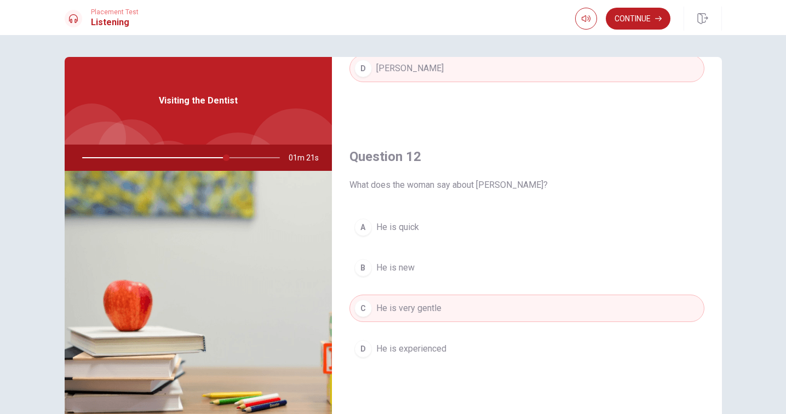
scroll to position [212, 0]
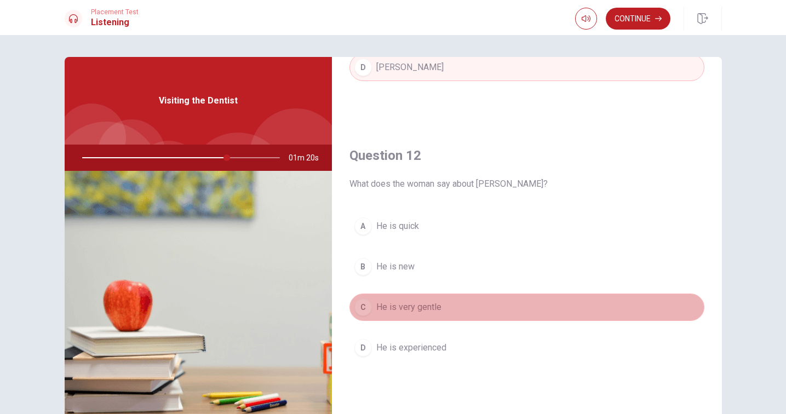
click at [394, 303] on span "He is very gentle" at bounding box center [408, 307] width 65 height 13
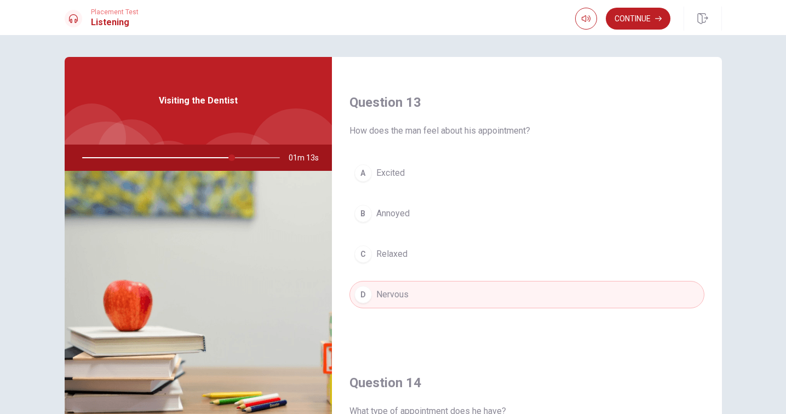
scroll to position [561, 0]
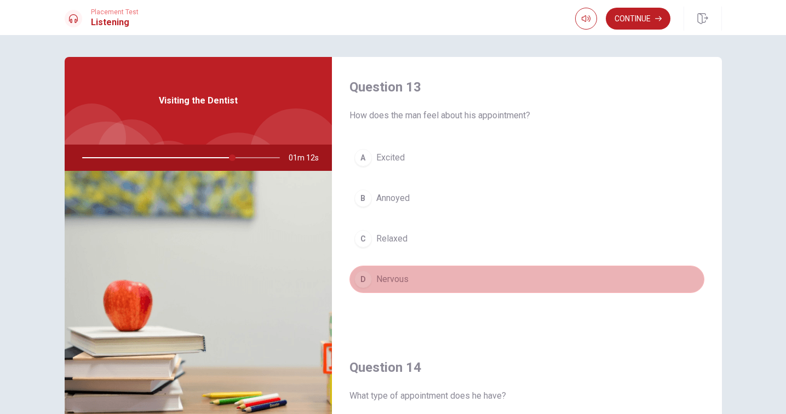
click at [401, 281] on span "Nervous" at bounding box center [392, 279] width 32 height 13
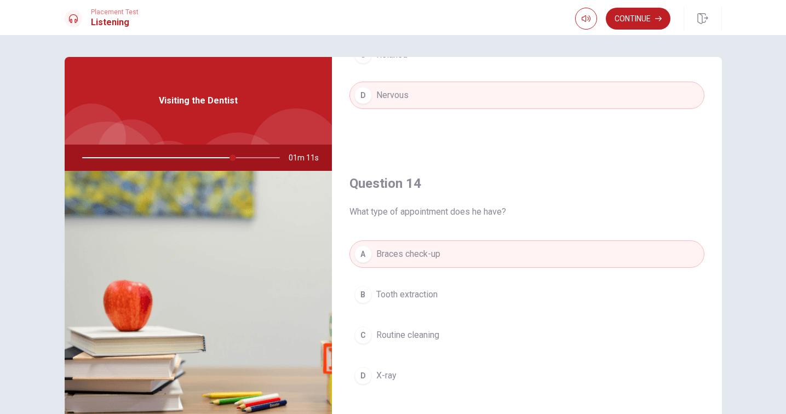
scroll to position [746, 0]
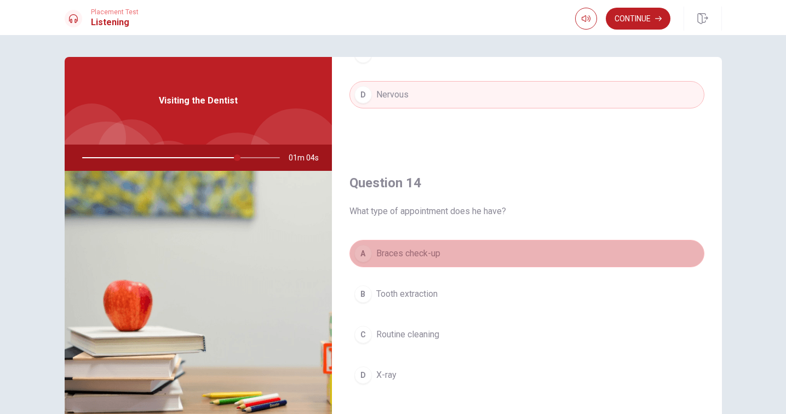
click at [413, 255] on span "Braces check-up" at bounding box center [408, 253] width 64 height 13
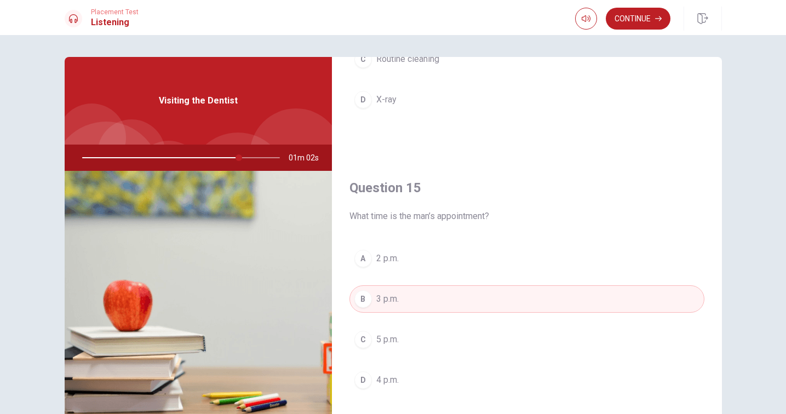
scroll to position [1021, 0]
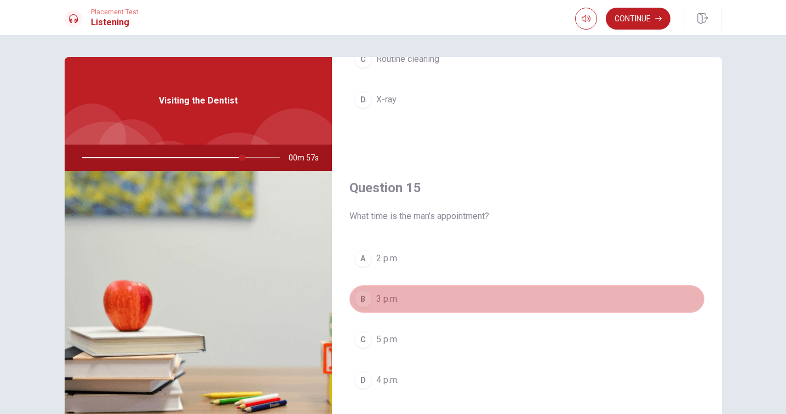
click at [396, 302] on span "3 p.m." at bounding box center [387, 298] width 22 height 13
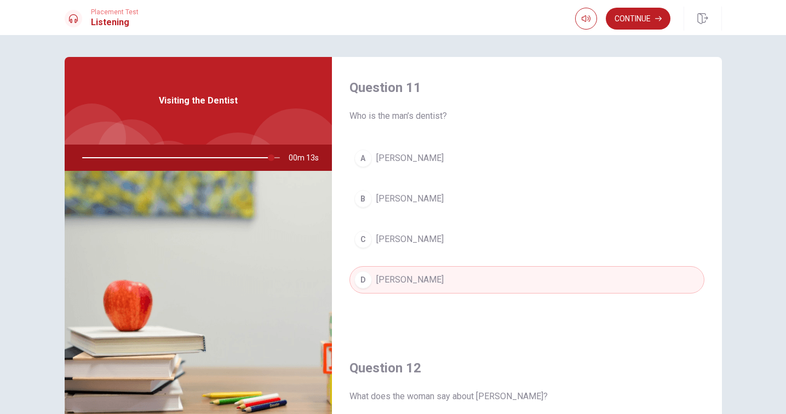
scroll to position [0, 0]
type input "0"
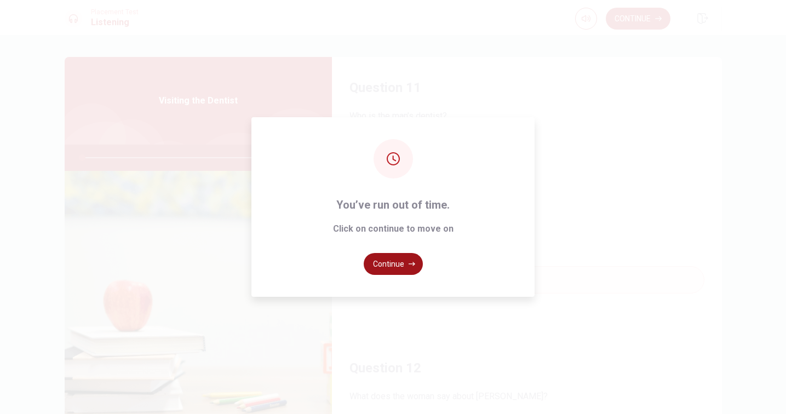
click at [395, 260] on button "Continue" at bounding box center [393, 264] width 59 height 22
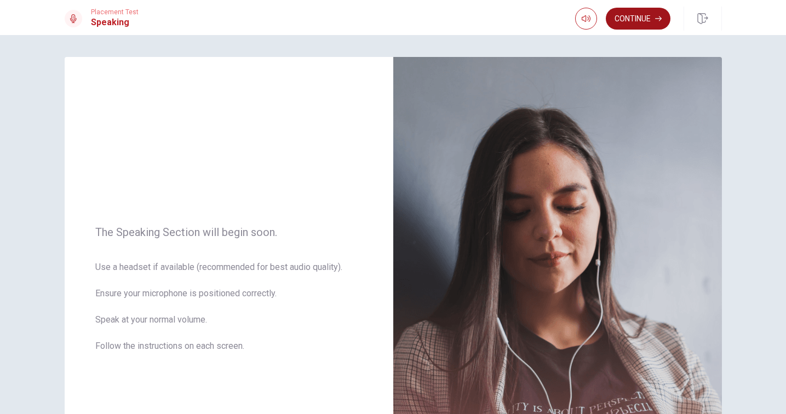
click at [640, 16] on button "Continue" at bounding box center [638, 19] width 65 height 22
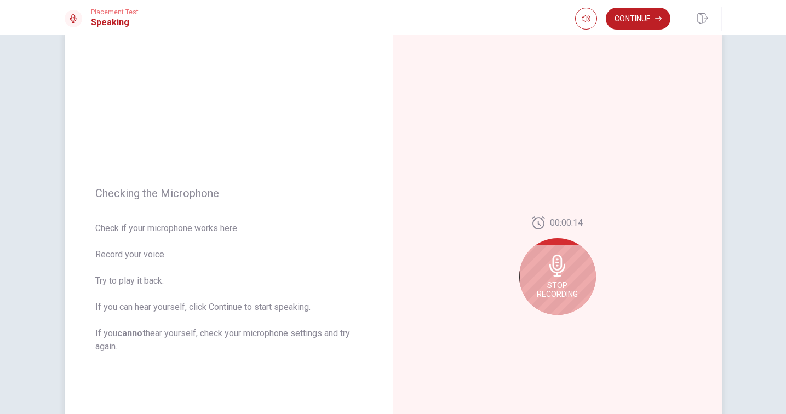
scroll to position [32, 0]
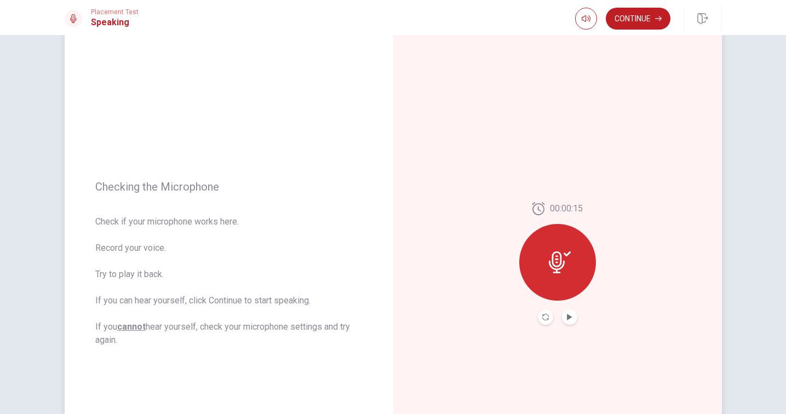
click at [557, 272] on icon at bounding box center [557, 262] width 16 height 22
click at [570, 319] on icon "Play Audio" at bounding box center [569, 317] width 7 height 7
click at [647, 15] on button "Continue" at bounding box center [638, 19] width 65 height 22
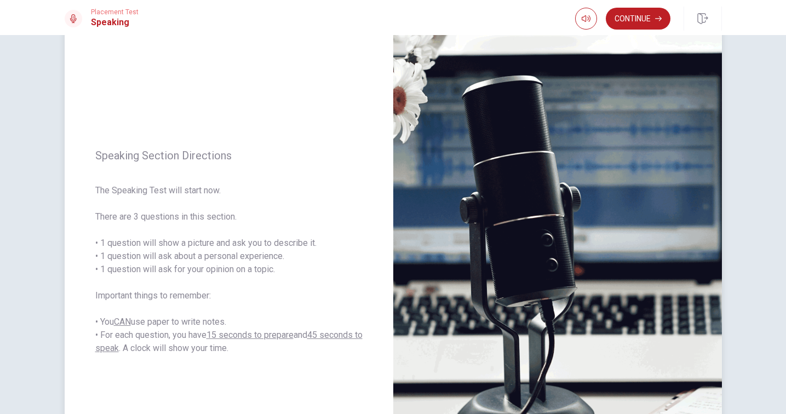
scroll to position [48, 0]
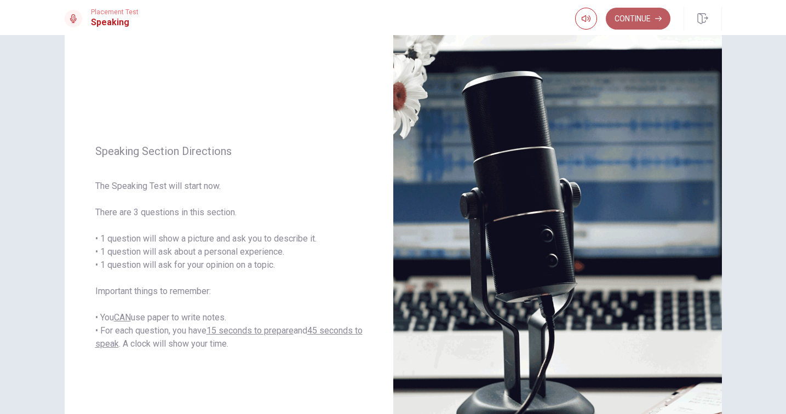
click at [641, 21] on button "Continue" at bounding box center [638, 19] width 65 height 22
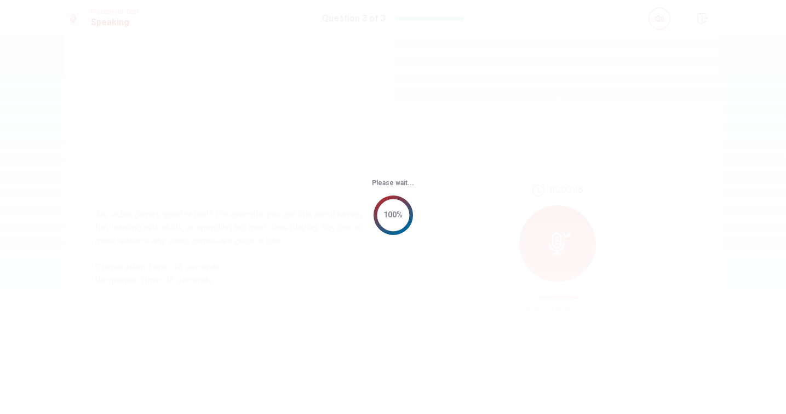
scroll to position [0, 0]
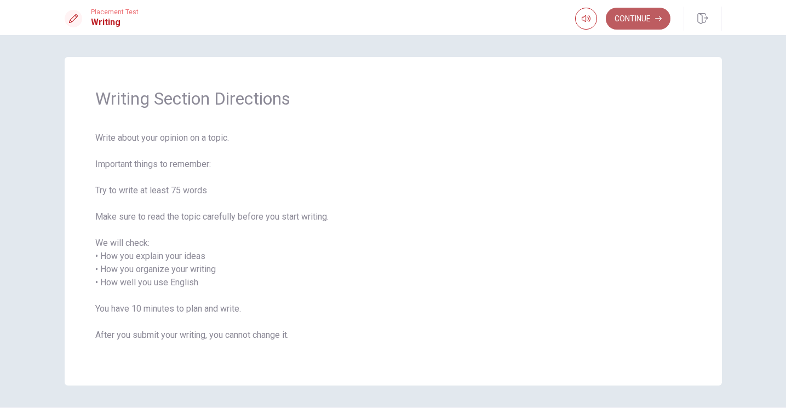
click at [624, 15] on button "Continue" at bounding box center [638, 19] width 65 height 22
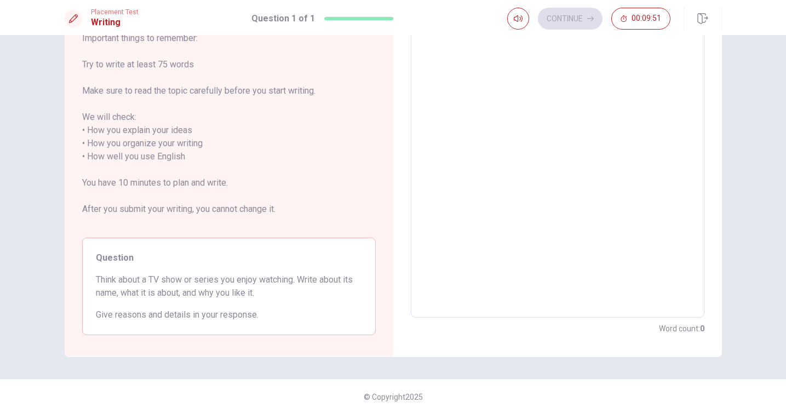
scroll to position [100, 0]
click at [450, 99] on textarea at bounding box center [557, 157] width 278 height 304
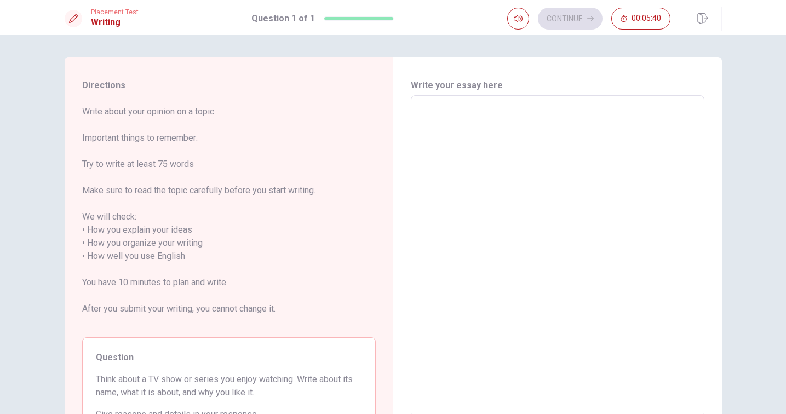
scroll to position [0, 0]
type textarea "l"
type textarea "x"
type textarea "le"
type textarea "x"
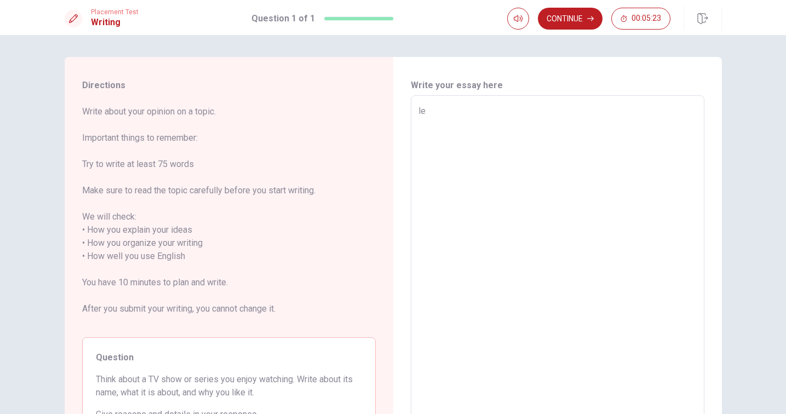
type textarea "let"
type textarea "x"
type textarea "let'"
type textarea "x"
type textarea "let's"
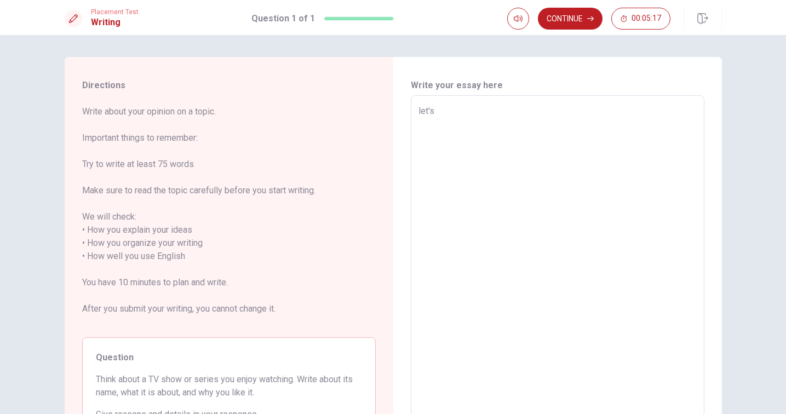
type textarea "x"
type textarea "let's"
type textarea "x"
type textarea "let's t"
type textarea "x"
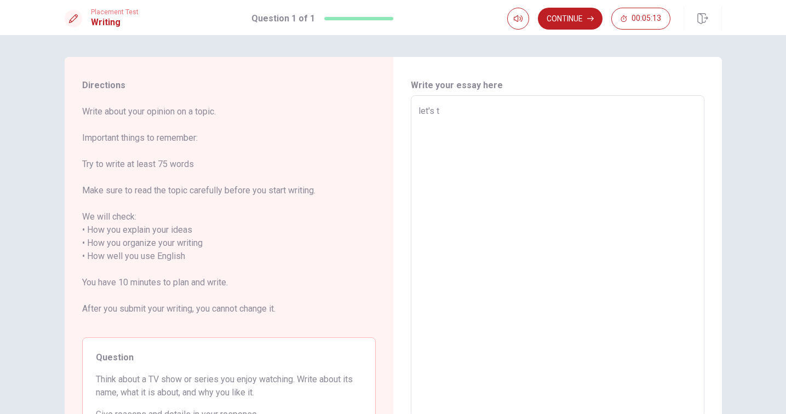
type textarea "let's ta"
type textarea "x"
type textarea "let's tal"
type textarea "x"
type textarea "let's talk"
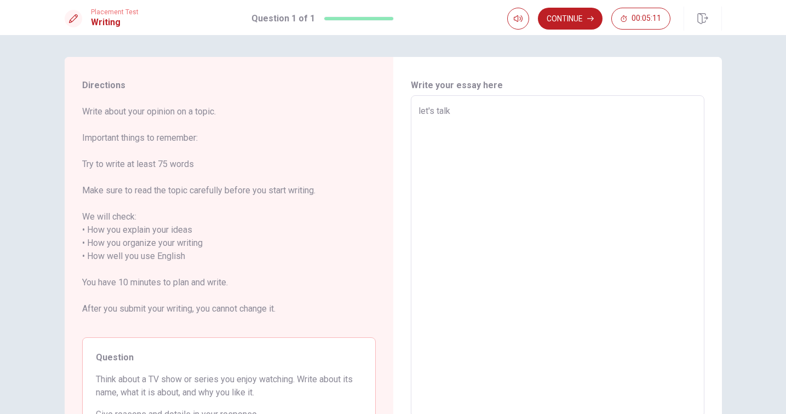
type textarea "x"
type textarea "let's talk"
type textarea "x"
type textarea "let's talk a"
type textarea "x"
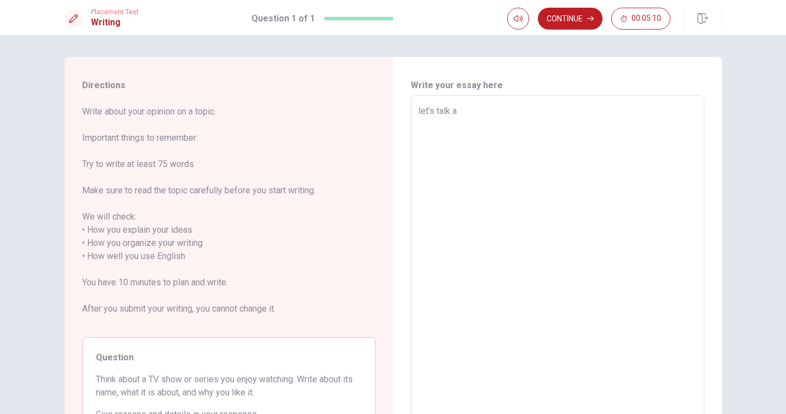
type textarea "let's talk ab"
type textarea "x"
type textarea "let's talk abo"
type textarea "x"
type textarea "let's talk abou"
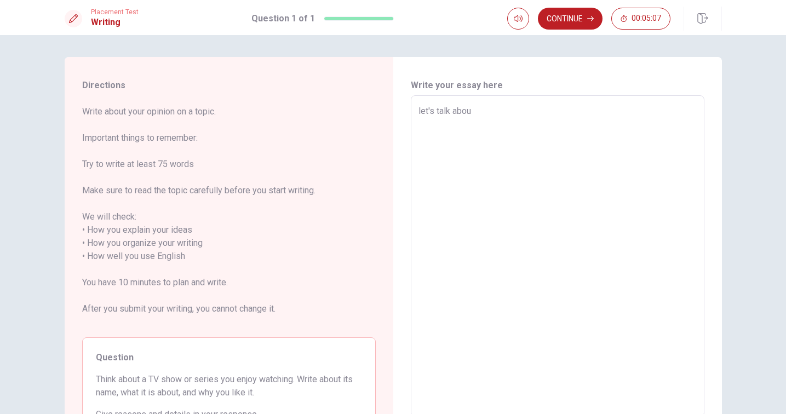
type textarea "x"
type textarea "let's talk [PERSON_NAME]"
type textarea "x"
type textarea "let's talk [PERSON_NAME]"
type textarea "x"
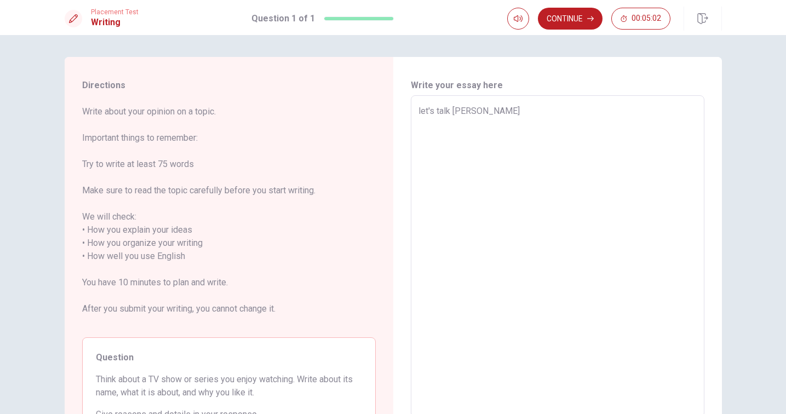
type textarea "let's talk [PERSON_NAME] ""
type textarea "x"
type textarea "let's talk [PERSON_NAME] "n"
type textarea "x"
type textarea "let's talk [PERSON_NAME] "na"
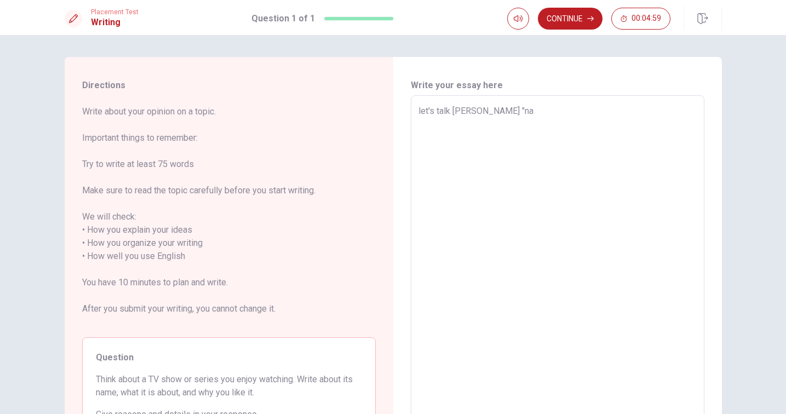
type textarea "x"
type textarea "let's talk [PERSON_NAME] "nar"
type textarea "x"
type textarea "let's talk [PERSON_NAME] "[PERSON_NAME]"
type textarea "x"
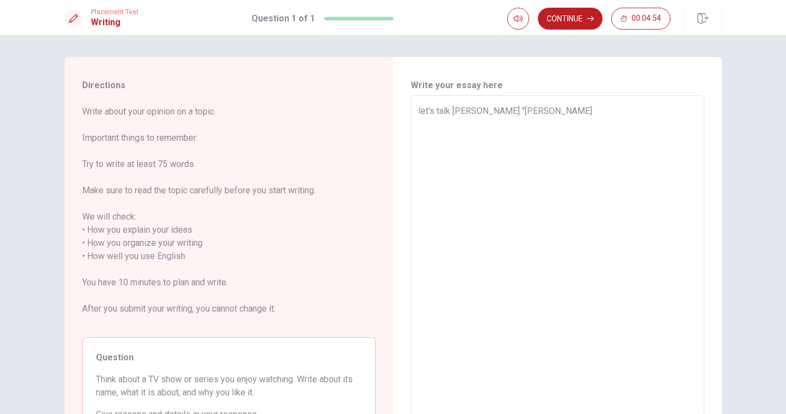
type textarea "let's talk [PERSON_NAME] "naros"
type textarea "x"
type textarea "let's talk [PERSON_NAME] "naros""
type textarea "x"
type textarea "let's talk [PERSON_NAME] "naros""
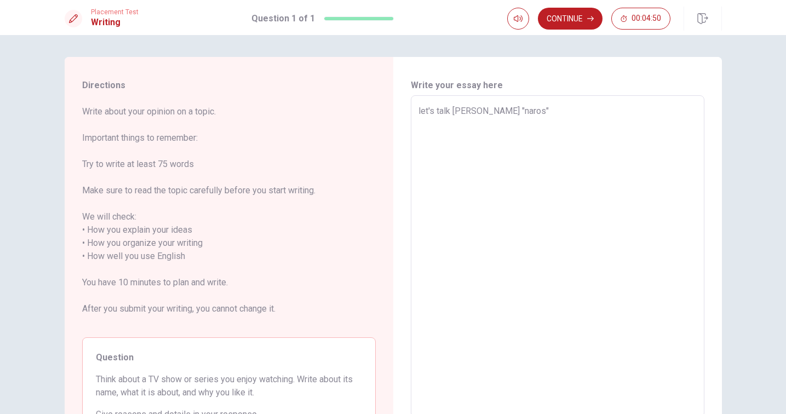
type textarea "x"
type textarea "let's talk [PERSON_NAME] "naros" i"
type textarea "x"
type textarea "let's talk [PERSON_NAME] "naros" it"
type textarea "x"
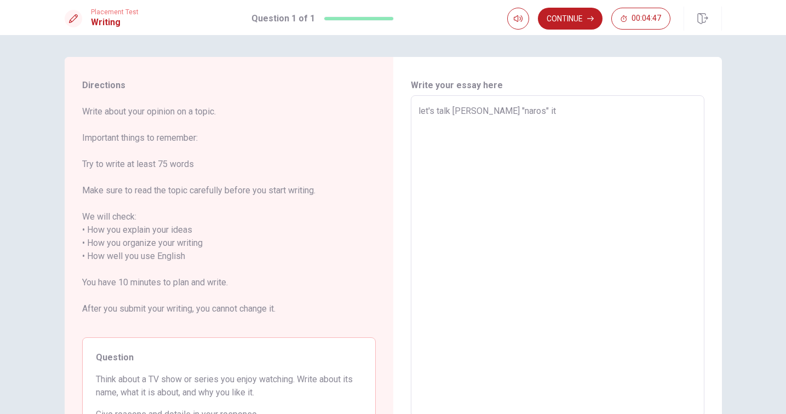
type textarea "let's talk [PERSON_NAME] "naros" it'"
type textarea "x"
type textarea "let's talk [PERSON_NAME] "naros" it's"
type textarea "x"
type textarea "let's talk [PERSON_NAME] "naros" it's"
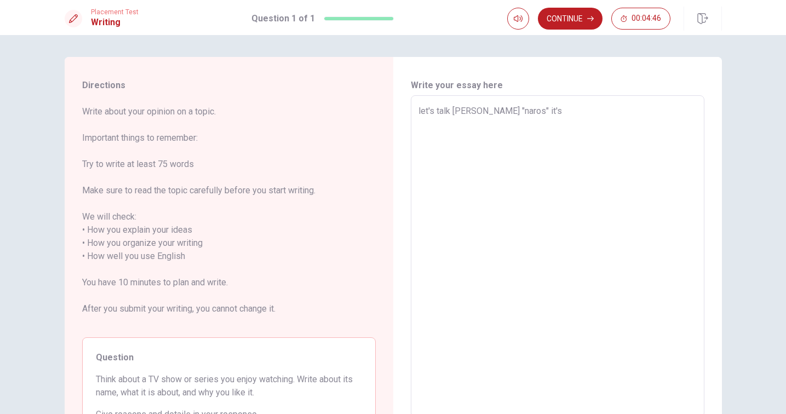
type textarea "x"
type textarea "let's talk [PERSON_NAME] "naros" it's a"
type textarea "x"
type textarea "let's talk [PERSON_NAME] "naros" it's a"
type textarea "x"
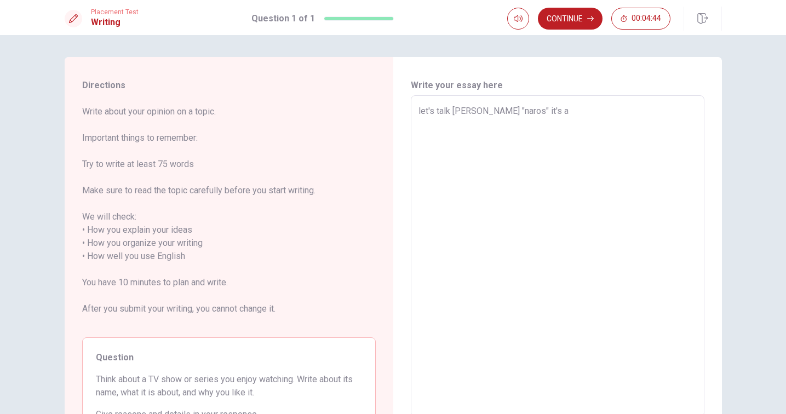
type textarea "let's talk [PERSON_NAME] "naros" it's a c"
type textarea "x"
type textarea "let's talk [PERSON_NAME] "naros" it's a cr"
type textarea "x"
type textarea "let's talk [PERSON_NAME] "naros" it's a cri"
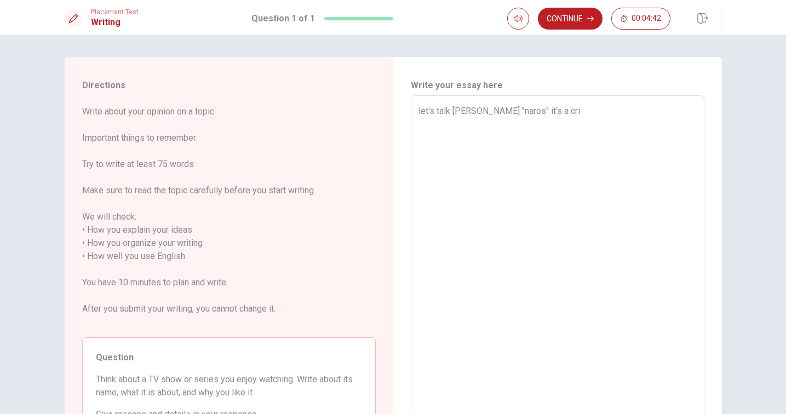
type textarea "x"
type textarea "let's talk [PERSON_NAME] "naros" it's a [PERSON_NAME]"
type textarea "x"
type textarea "let's talk [PERSON_NAME] "naros" it's a crime"
type textarea "x"
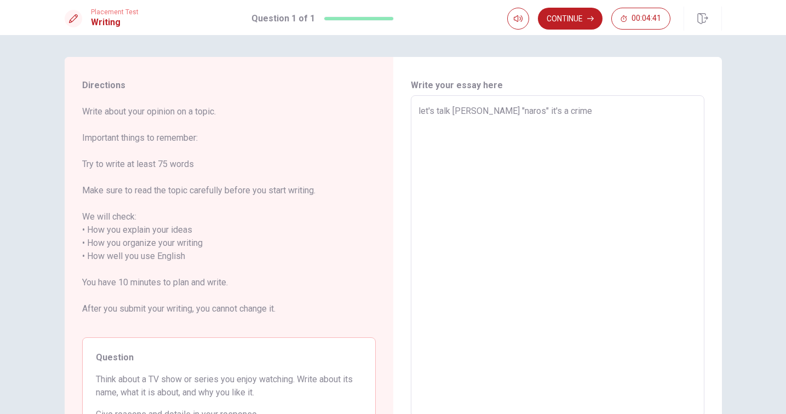
type textarea "let's talk [PERSON_NAME] "naros" it's a crime"
type textarea "x"
type textarea "let's talk [PERSON_NAME] "naros" it's a crime d"
type textarea "x"
type textarea "let's talk [PERSON_NAME] "naros" it's a crime dr"
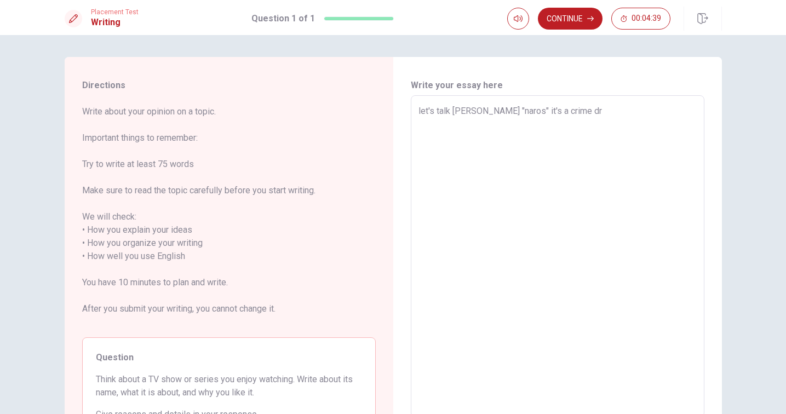
type textarea "x"
type textarea "let's talk [PERSON_NAME] "naros" it's a crime dra"
type textarea "x"
type textarea "let's talk [PERSON_NAME] "naros" it's a crime dram"
type textarea "x"
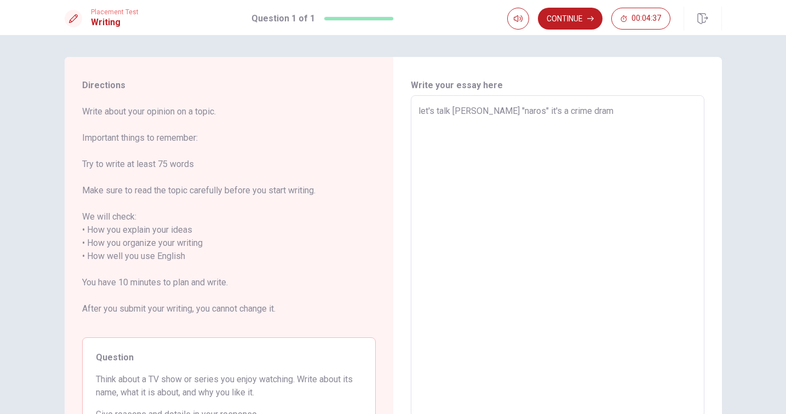
type textarea "let's talk [PERSON_NAME] "naros" it's a crime drama"
type textarea "x"
type textarea "let's talk [PERSON_NAME] "naros" it's a crime drama"
type textarea "x"
type textarea "let's talk [PERSON_NAME] "naros" it's a crime drama s"
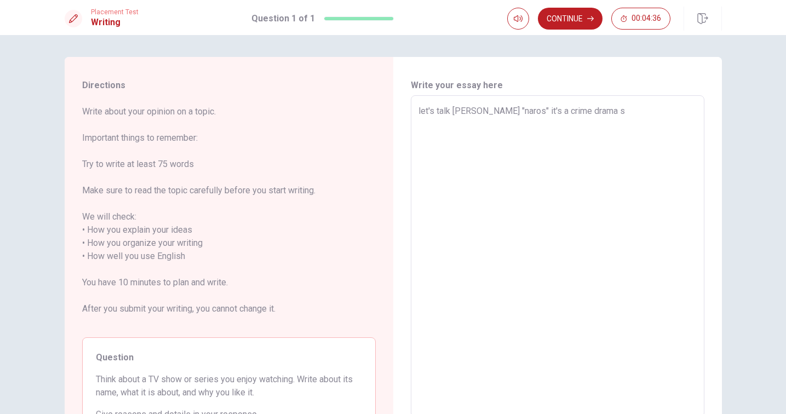
type textarea "x"
type textarea "let's talk [PERSON_NAME] "naros" it's a crime drama se"
type textarea "x"
type textarea "let's talk [PERSON_NAME] "naros" it's a crime drama ser"
type textarea "x"
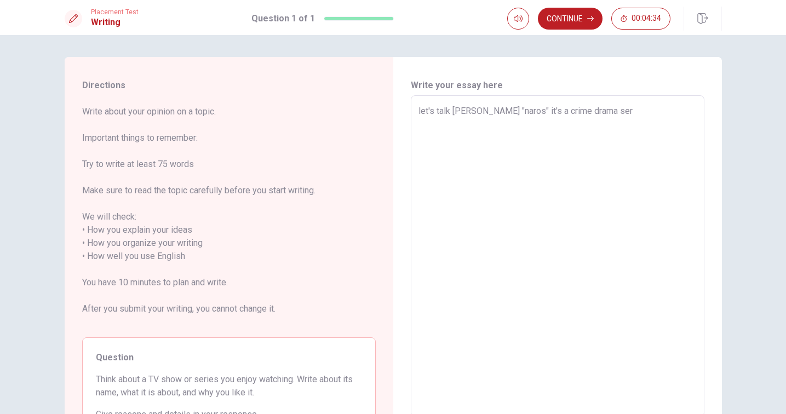
type textarea "let's talk [PERSON_NAME] "naros" it's a crime drama seri"
type textarea "x"
type textarea "let's talk [PERSON_NAME] "naros" it's a crime drama serie"
type textarea "x"
type textarea "let's talk [PERSON_NAME] "naros" it's a crime drama series"
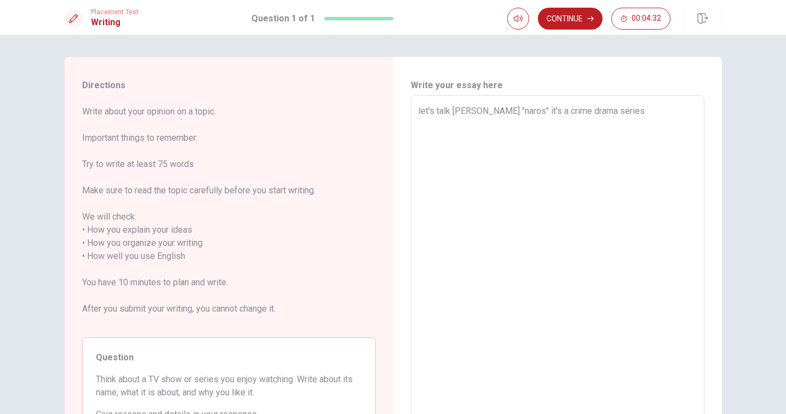
type textarea "x"
type textarea "let's talk [PERSON_NAME] "naros" it's a crime drama series"
type textarea "x"
type textarea "let's talk [PERSON_NAME] "naros" it's a crime drama series b"
type textarea "x"
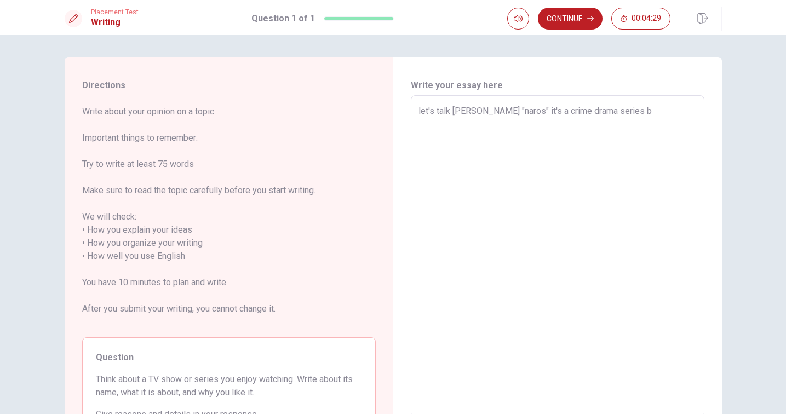
type textarea "let's talk [PERSON_NAME] "naros" it's a crime drama series ba"
type textarea "x"
type textarea "let's talk [PERSON_NAME] "naros" it's a crime drama series bas"
type textarea "x"
type textarea "let's talk [PERSON_NAME] "naros" it's a crime drama series base"
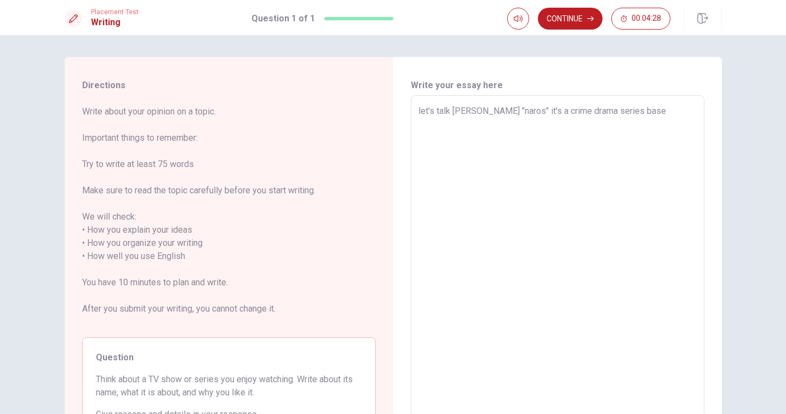
type textarea "x"
type textarea "let's talk [PERSON_NAME] "naros" it's a crime drama series based"
type textarea "x"
type textarea "let's talk [PERSON_NAME] "naros" it's a crime drama series based"
type textarea "x"
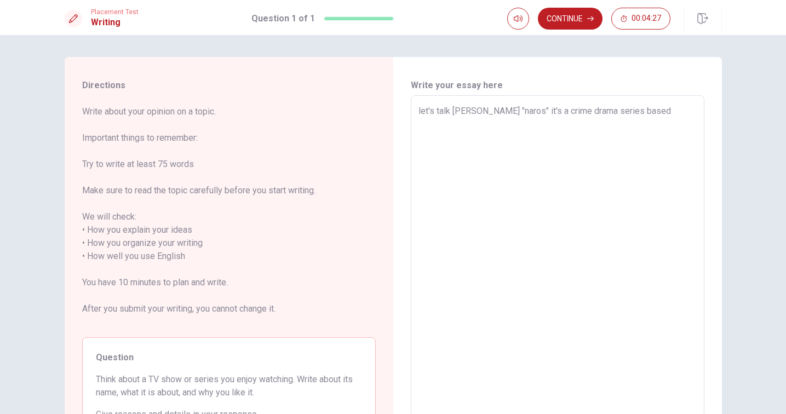
type textarea "let's talk [PERSON_NAME] "naros" it's a crime drama series based o"
type textarea "x"
type textarea "let's talk [PERSON_NAME] "naros" it's a crime drama series based on"
type textarea "x"
type textarea "let's talk [PERSON_NAME] "naros" it's a crime drama series based on"
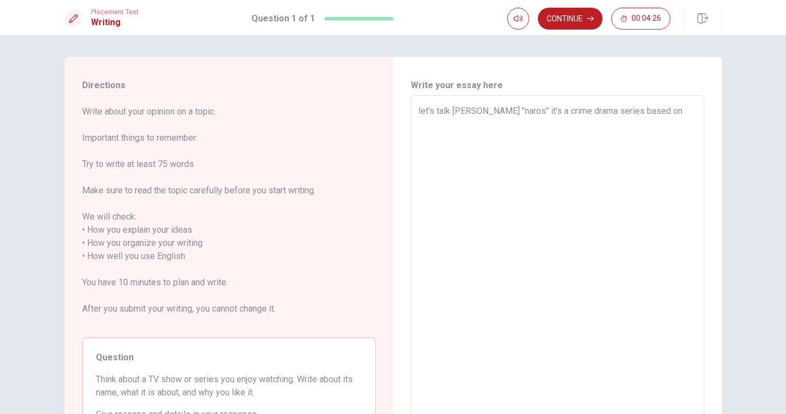
type textarea "x"
type textarea "let's talk [PERSON_NAME] "naros" it's a crime drama series based on t"
type textarea "x"
type textarea "let's talk [PERSON_NAME] "naros" it's a crime drama series based on th"
type textarea "x"
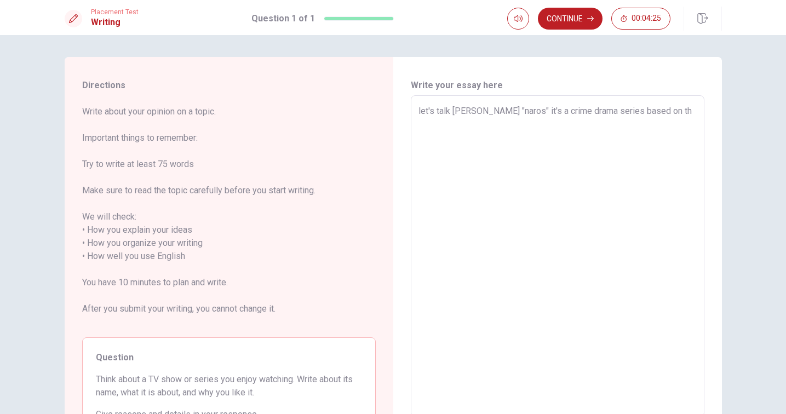
type textarea "let's talk [PERSON_NAME] "naros" it's a crime drama series based on the"
type textarea "x"
type textarea "let's talk [PERSON_NAME] "naros" it's a crime drama series based on the"
type textarea "x"
type textarea "let's talk [PERSON_NAME] "naros" it's a crime drama series based on the t"
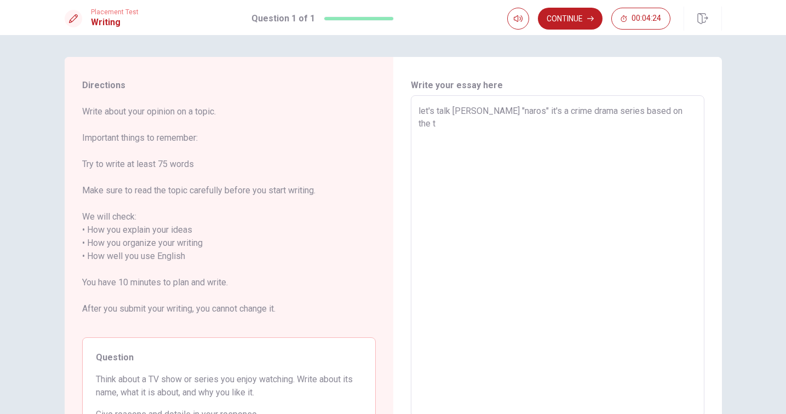
type textarea "x"
type textarea "let's talk [PERSON_NAME] "naros" it's a crime drama series based on the tr"
type textarea "x"
type textarea "let's talk [PERSON_NAME] "naros" it's a crime drama series based on the tru"
type textarea "x"
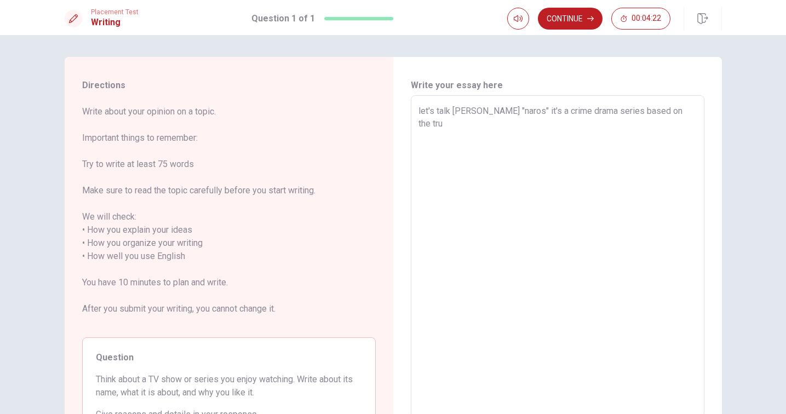
type textarea "let's talk [PERSON_NAME] "naros" it's a crime drama series based on the true"
type textarea "x"
type textarea "let's talk [PERSON_NAME] "naros" it's a crime drama series based on the true"
type textarea "x"
type textarea "let's talk [PERSON_NAME] "naros" it's a crime drama series based on the true s"
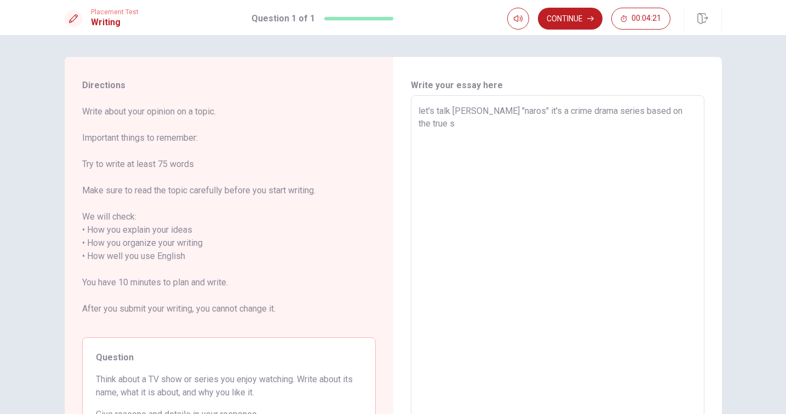
type textarea "x"
type textarea "let's talk [PERSON_NAME] "naros" it's a crime drama series based on the true st"
type textarea "x"
type textarea "let's talk [PERSON_NAME] "naros" it's a crime drama series based on the true sto"
type textarea "x"
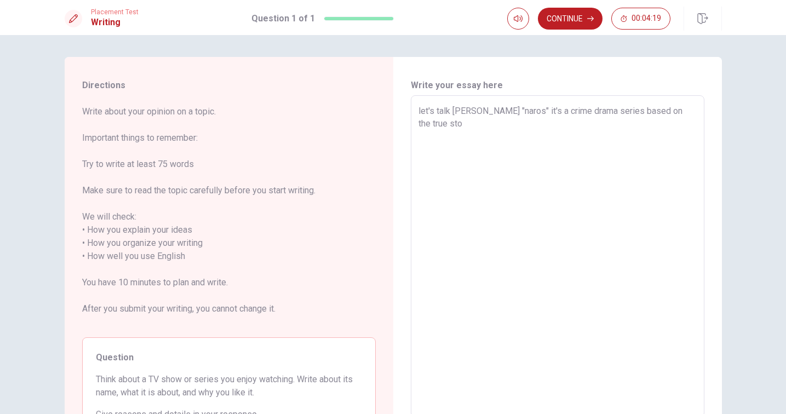
type textarea "let's talk [PERSON_NAME] "naros" it's a crime drama series based on the true st…"
type textarea "x"
type textarea "let's talk [PERSON_NAME] "naros" it's a crime drama series based on the true st…"
type textarea "x"
type textarea "let's talk [PERSON_NAME] "naros" it's a crime drama series based on the true st…"
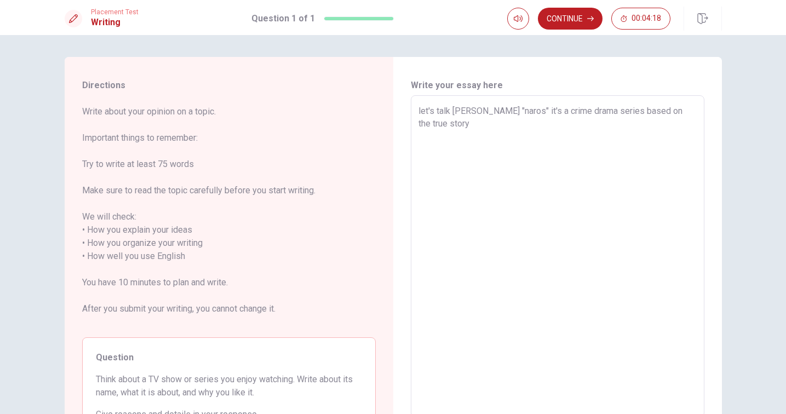
type textarea "x"
type textarea "let's talk [PERSON_NAME] "naros" it's a crime drama series based on the true st…"
type textarea "x"
type textarea "let's talk [PERSON_NAME] "naros" it's a crime drama series based on the true st…"
type textarea "x"
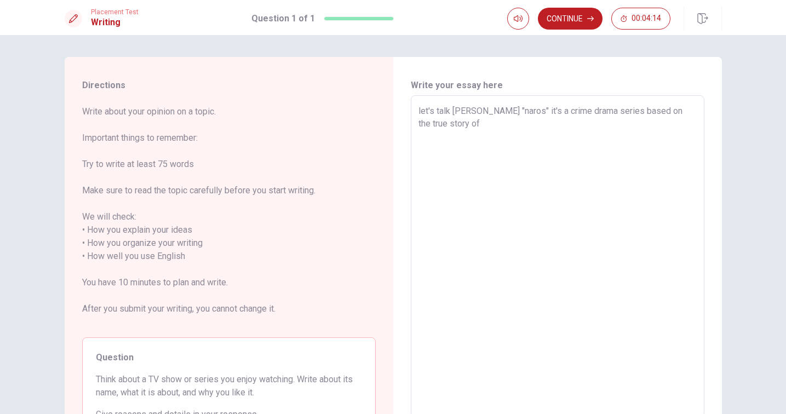
type textarea "let's talk [PERSON_NAME] "naros" it's a crime drama series based on the true st…"
type textarea "x"
type textarea "let's talk [PERSON_NAME] "naros" it's a crime drama series based on the true st…"
type textarea "x"
type textarea "let's talk [PERSON_NAME] "naros" it's a crime drama series based on the true st…"
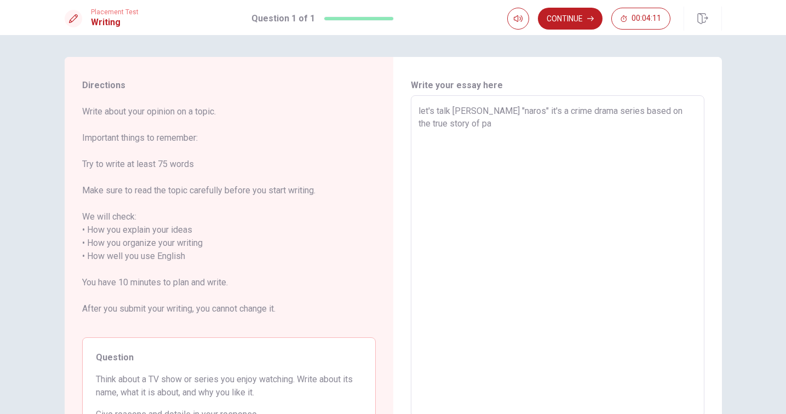
type textarea "x"
type textarea "let's talk [PERSON_NAME] "naros" it's a crime drama series based on the true st…"
type textarea "x"
type textarea "let's talk [PERSON_NAME] "naros" it's a crime drama series based on the true st…"
type textarea "x"
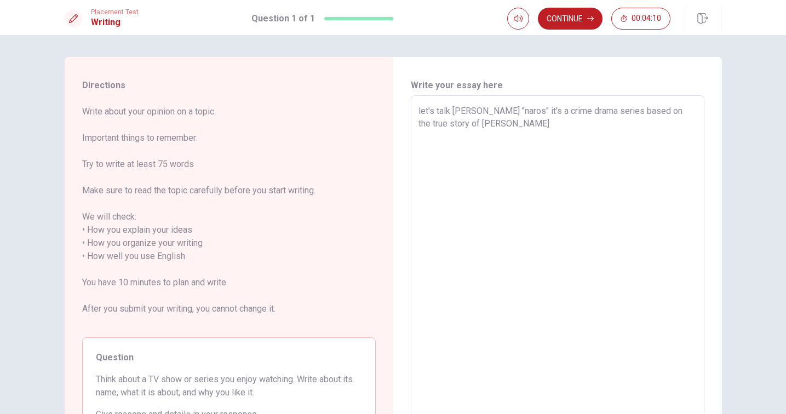
type textarea "let's talk [PERSON_NAME] "naros" it's a crime drama series based on the true st…"
type textarea "x"
type textarea "let's talk [PERSON_NAME] "naros" it's a crime drama series based on the true st…"
type textarea "x"
type textarea "let's talk [PERSON_NAME] "naros" it's a crime drama series based on the true st…"
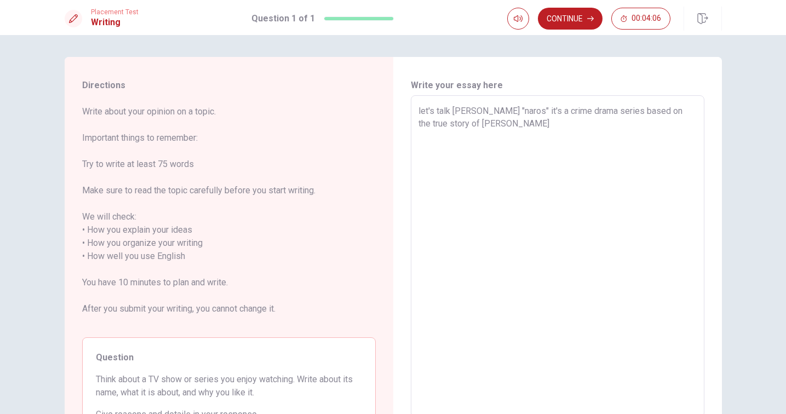
type textarea "x"
type textarea "let's talk [PERSON_NAME] "naros" it's a crime drama series based on the true st…"
type textarea "x"
type textarea "let's talk [PERSON_NAME] "naros" it's a crime drama series based on the true st…"
type textarea "x"
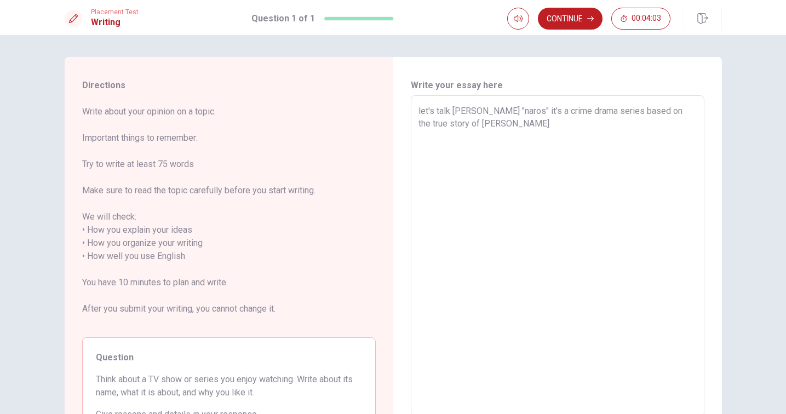
type textarea "let's talk [PERSON_NAME] "naros" it's a crime drama series based on the true st…"
type textarea "x"
type textarea "let's talk [PERSON_NAME] "naros" it's a crime drama series based on the true st…"
type textarea "x"
type textarea "let's talk [PERSON_NAME] "naros" it's a crime drama series based on the true st…"
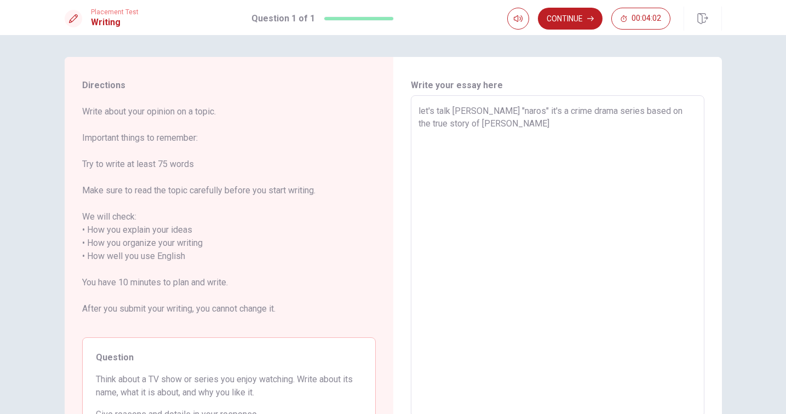
type textarea "x"
type textarea "let's talk [PERSON_NAME] "naros" it's a crime drama series based on the true st…"
type textarea "x"
type textarea "let's talk [PERSON_NAME] "naros" it's a crime drama series based on the true st…"
type textarea "x"
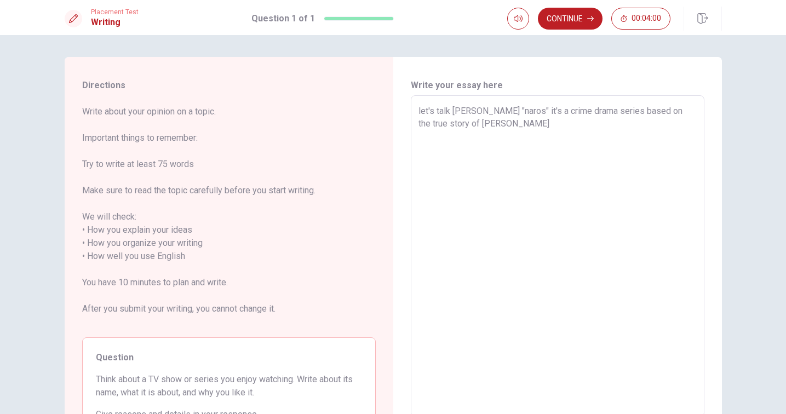
type textarea "let's talk [PERSON_NAME] "naros" it's a crime drama series based on the true st…"
type textarea "x"
type textarea "let's talk [PERSON_NAME] "naros" it's a crime drama series based on the true st…"
type textarea "x"
type textarea "let's talk [PERSON_NAME] "naros" it's a crime drama series based on the true st…"
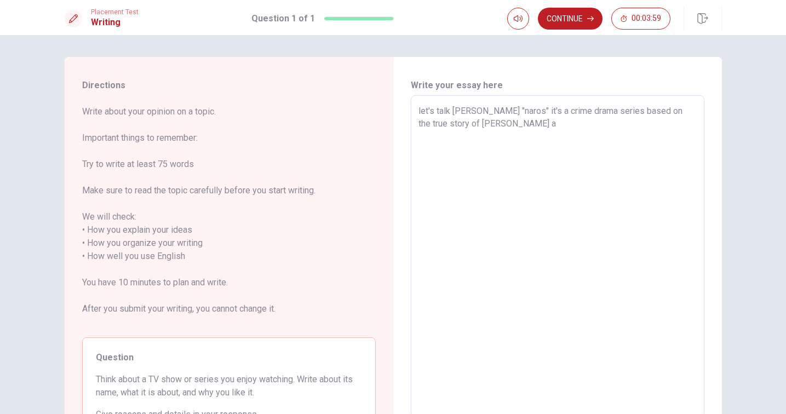
type textarea "x"
type textarea "let's talk [PERSON_NAME] "naros" it's a crime drama series based on the true st…"
type textarea "x"
type textarea "let's talk [PERSON_NAME] "naros" it's a crime drama series based on the true st…"
type textarea "x"
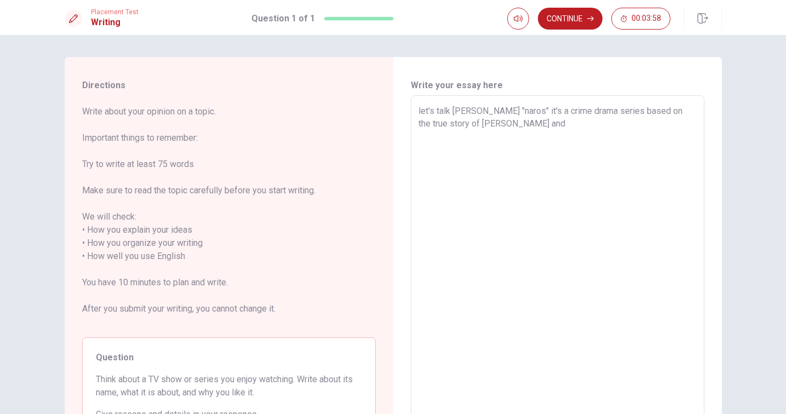
type textarea "let's talk [PERSON_NAME] "naros" it's a crime drama series based on the true st…"
type textarea "x"
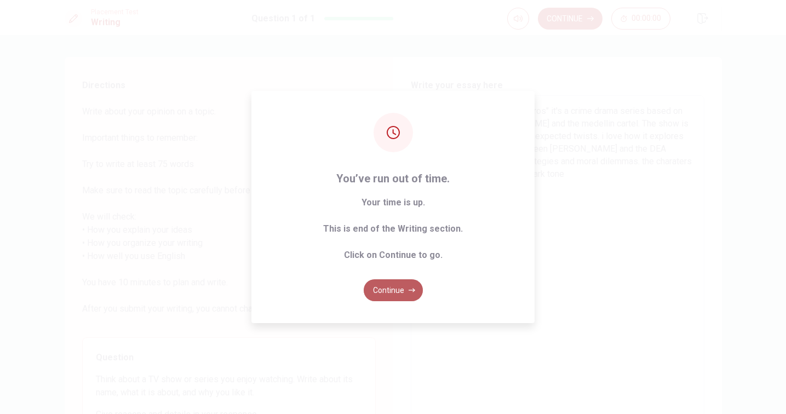
click at [395, 290] on button "Continue" at bounding box center [393, 290] width 59 height 22
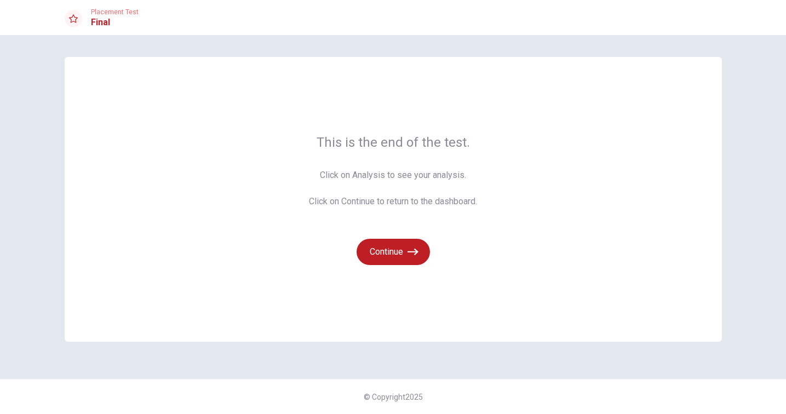
click at [367, 174] on span "Click on Analysis to see your analysis. Click on Continue to return to the dash…" at bounding box center [393, 188] width 168 height 39
click at [414, 240] on button "Continue" at bounding box center [392, 252] width 73 height 26
